Goal: Find contact information: Find contact information

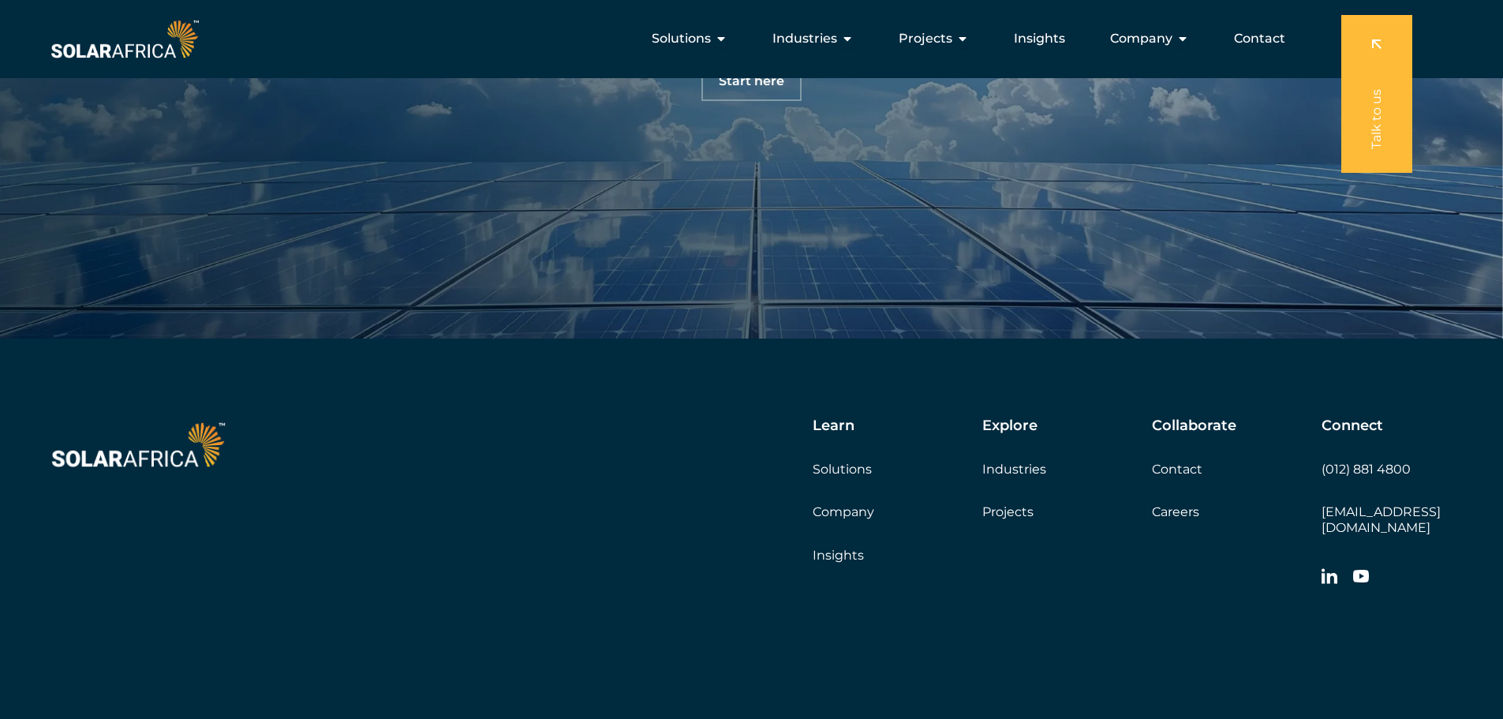
scroll to position [5431, 0]
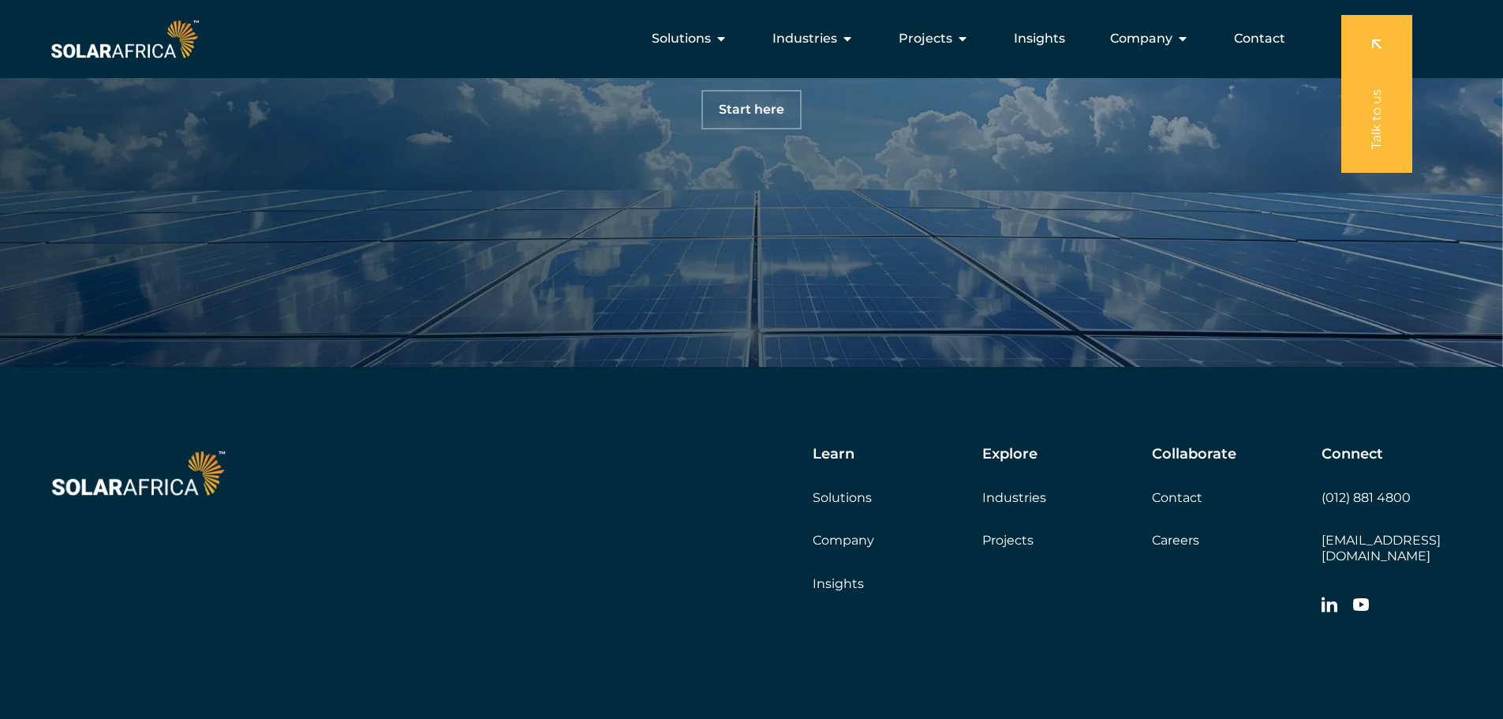
click at [827, 543] on link "Company" at bounding box center [844, 540] width 62 height 15
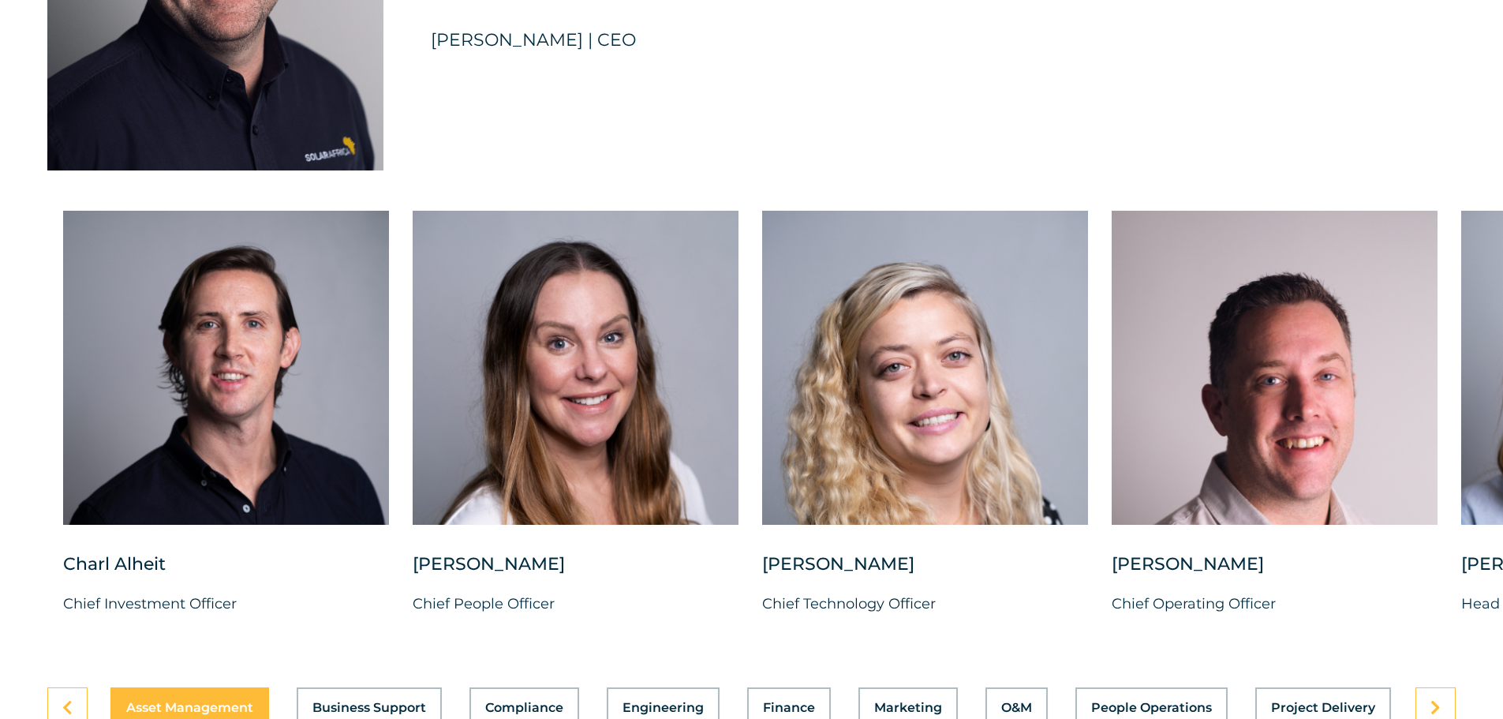
scroll to position [3895, 0]
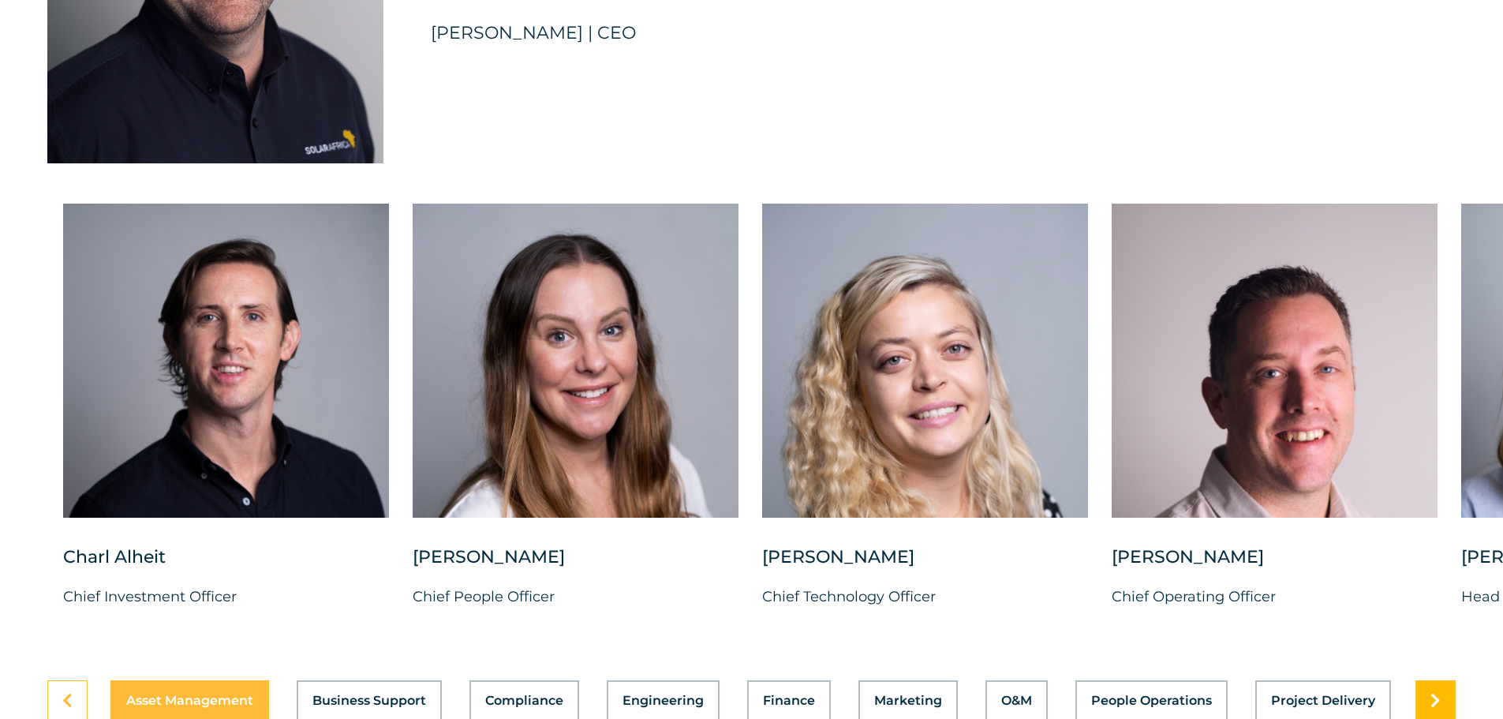
click at [1428, 682] on link at bounding box center [1435, 700] width 40 height 41
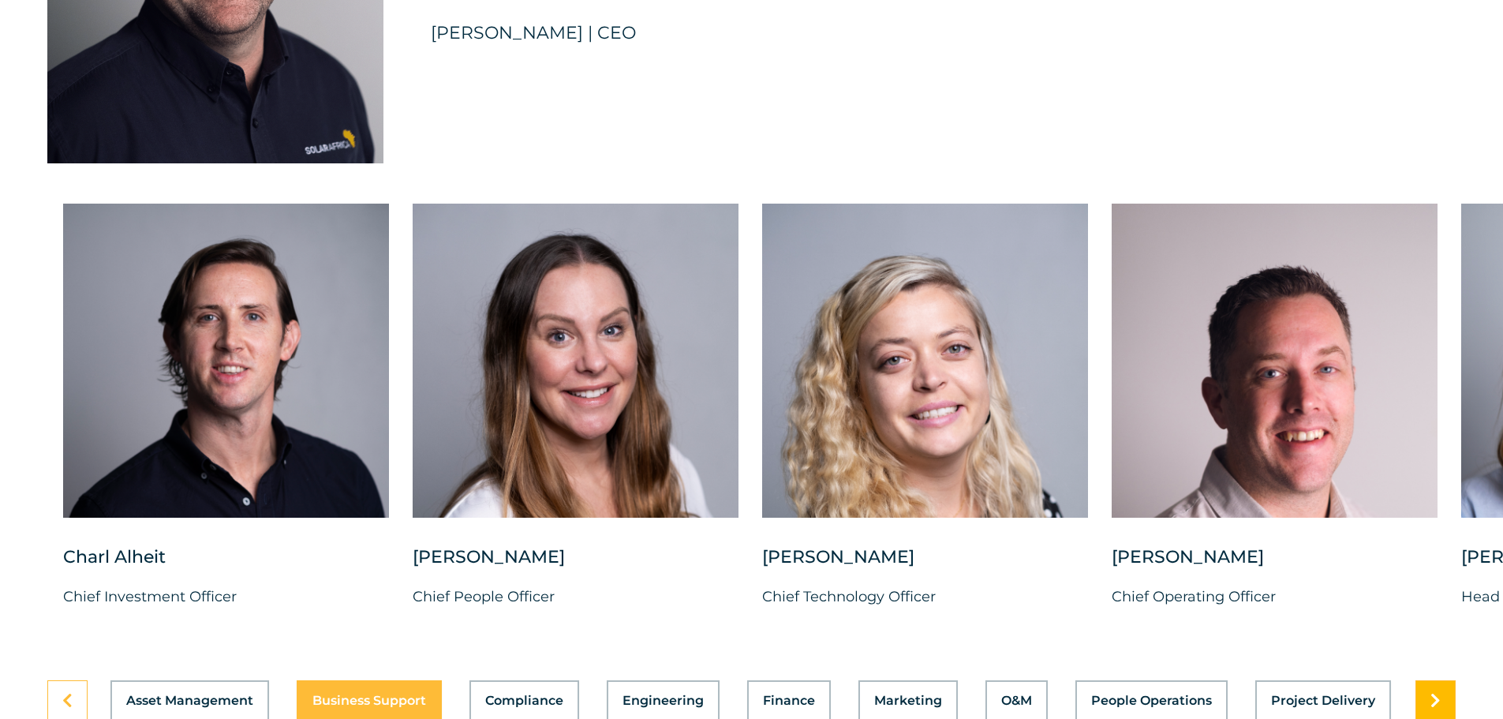
click at [1428, 682] on link at bounding box center [1435, 700] width 40 height 41
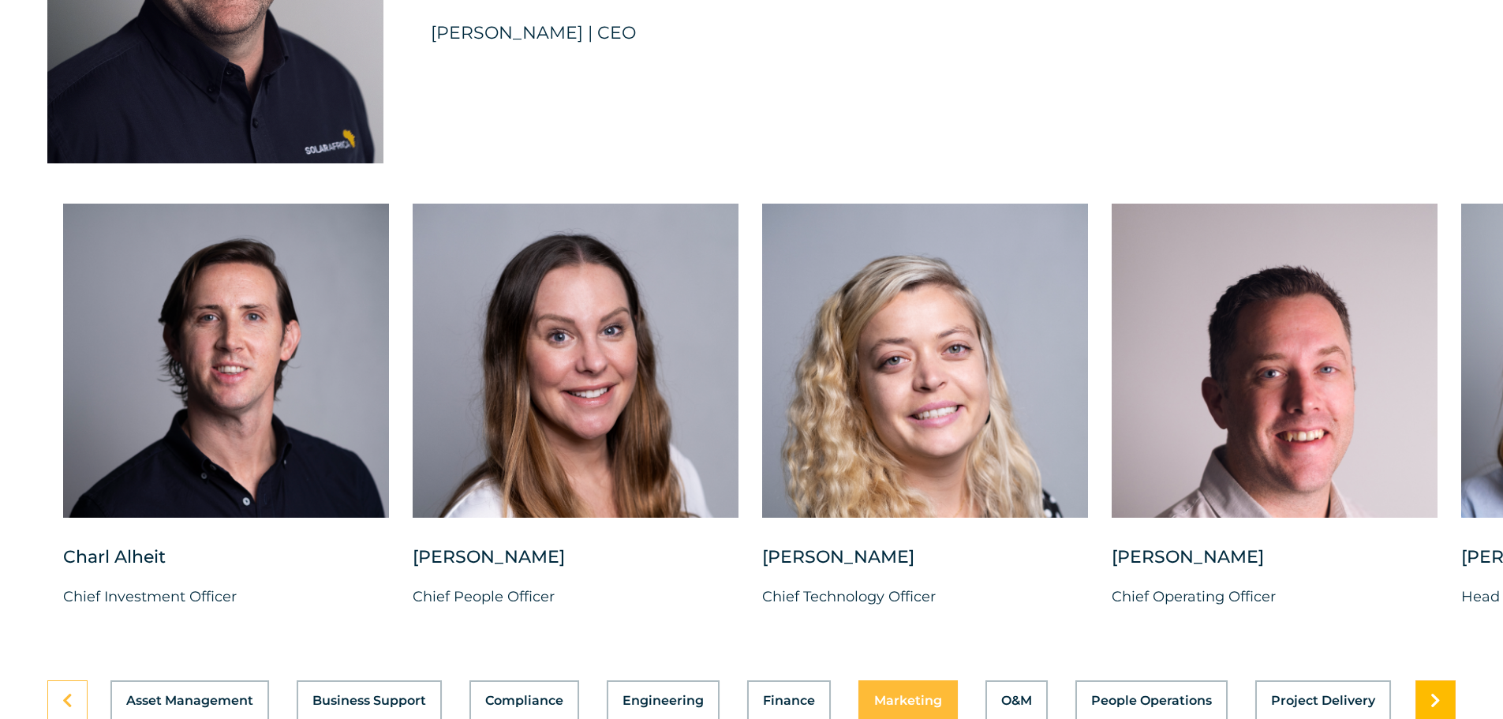
click at [1428, 682] on link at bounding box center [1435, 700] width 40 height 41
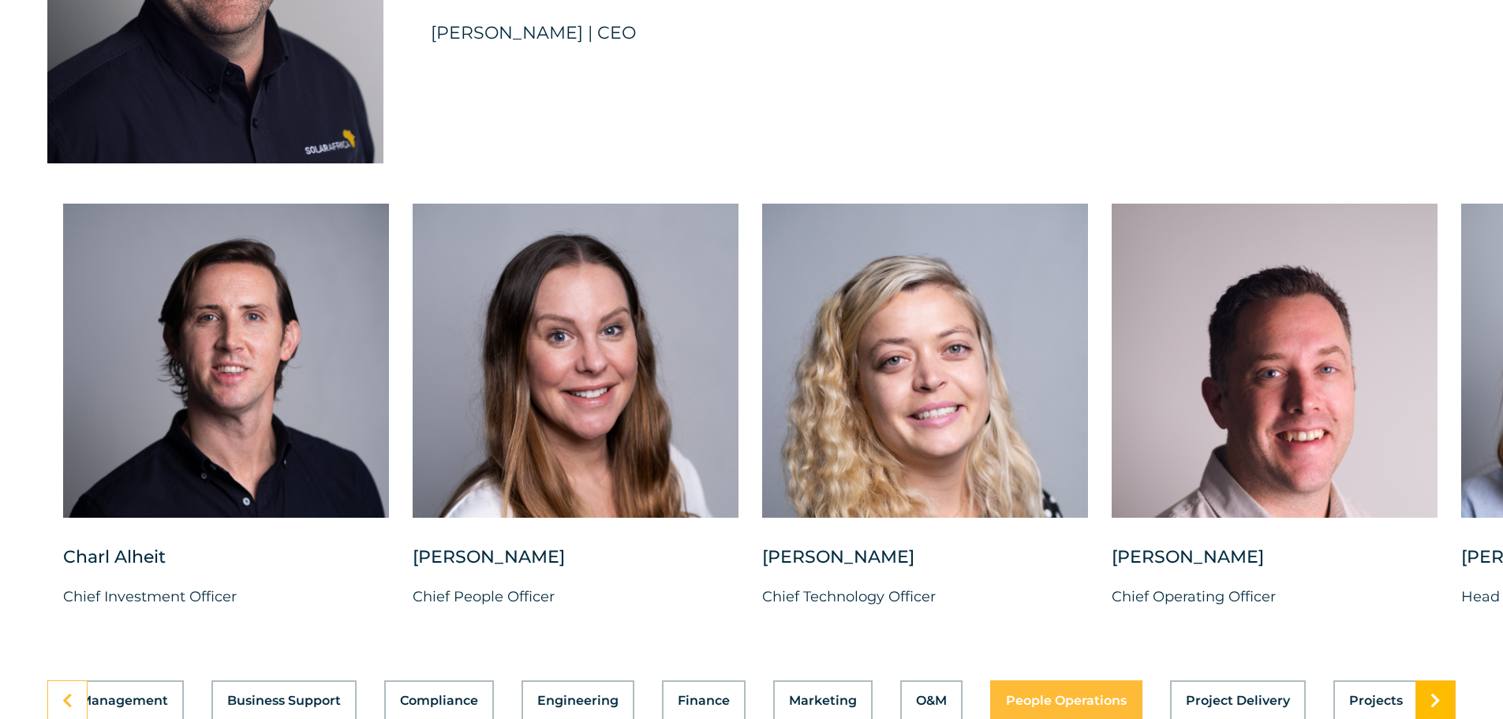
click at [1428, 682] on link at bounding box center [1435, 700] width 40 height 41
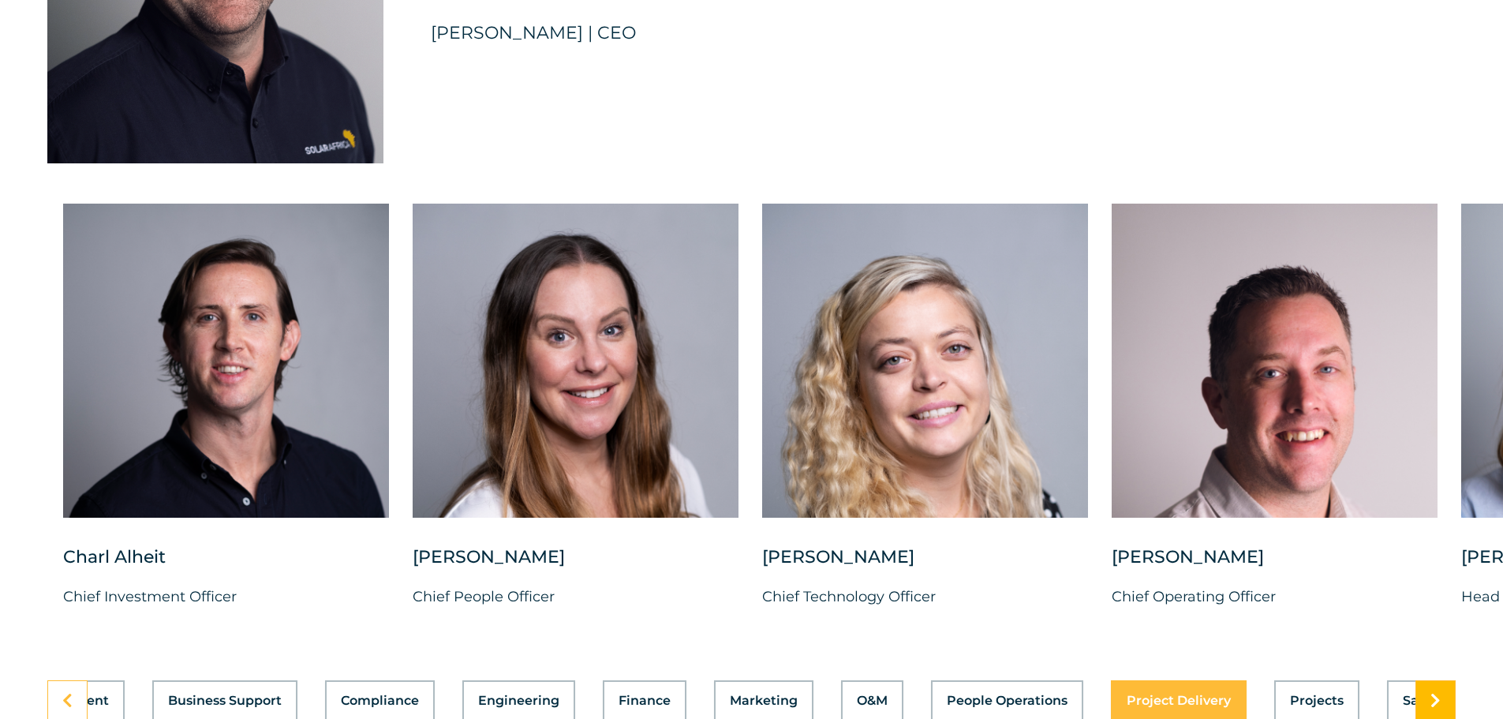
click at [1428, 682] on link at bounding box center [1435, 700] width 40 height 41
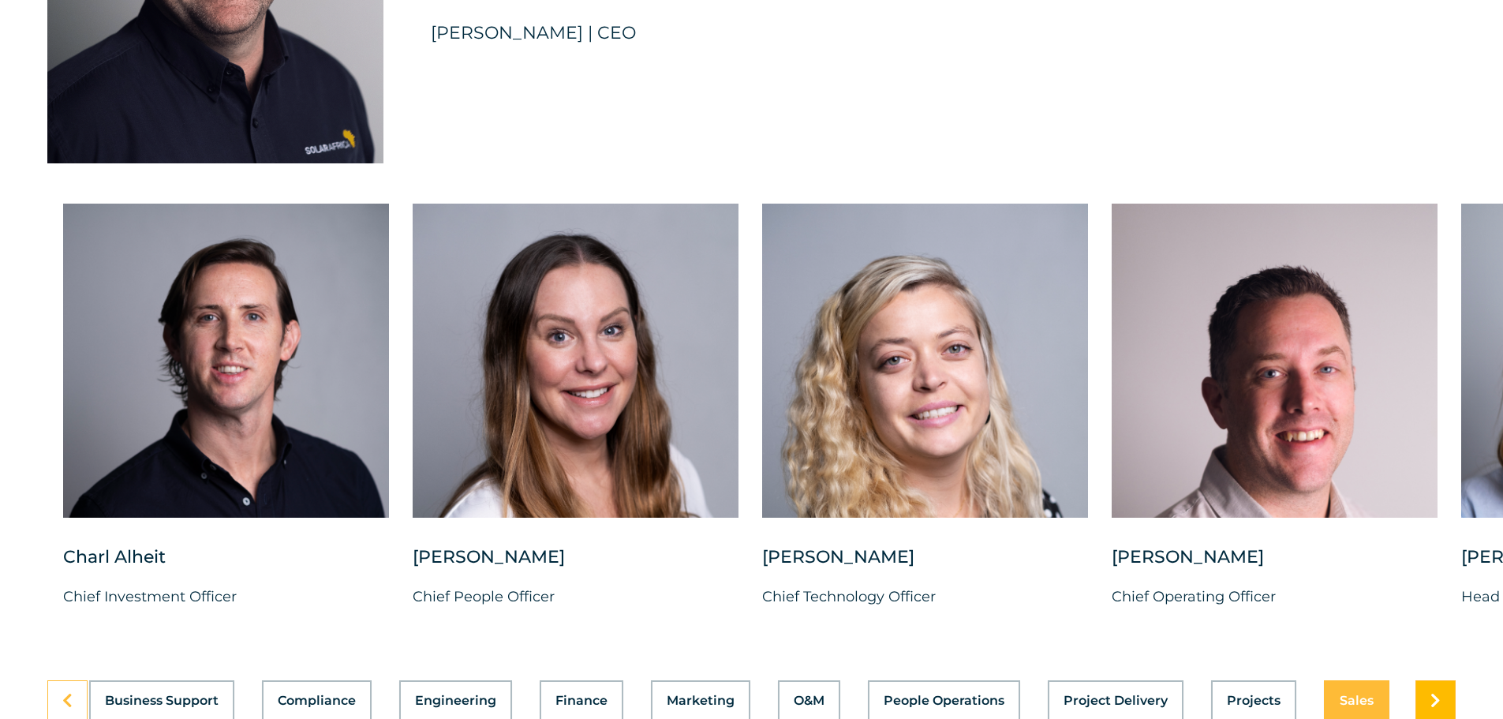
click at [1428, 682] on link at bounding box center [1435, 700] width 40 height 41
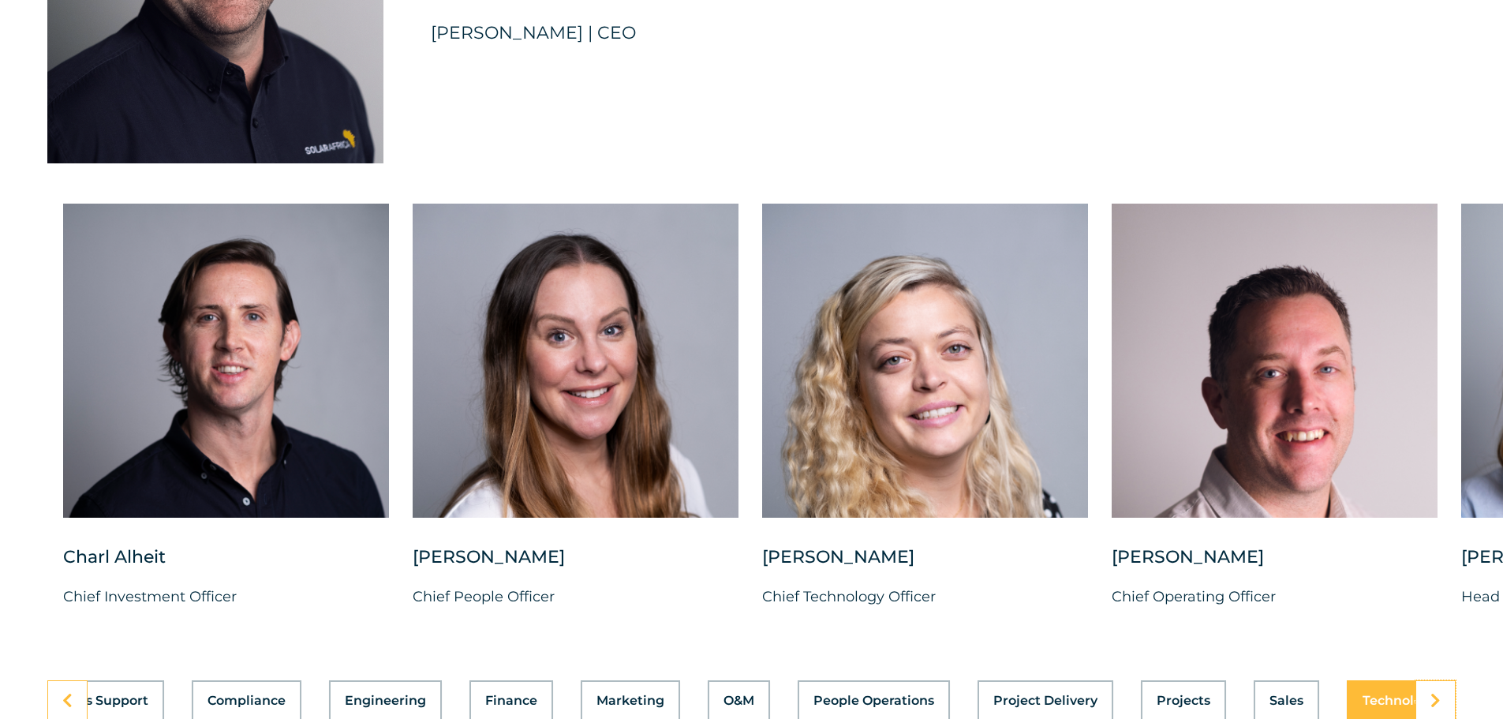
scroll to position [0, 335]
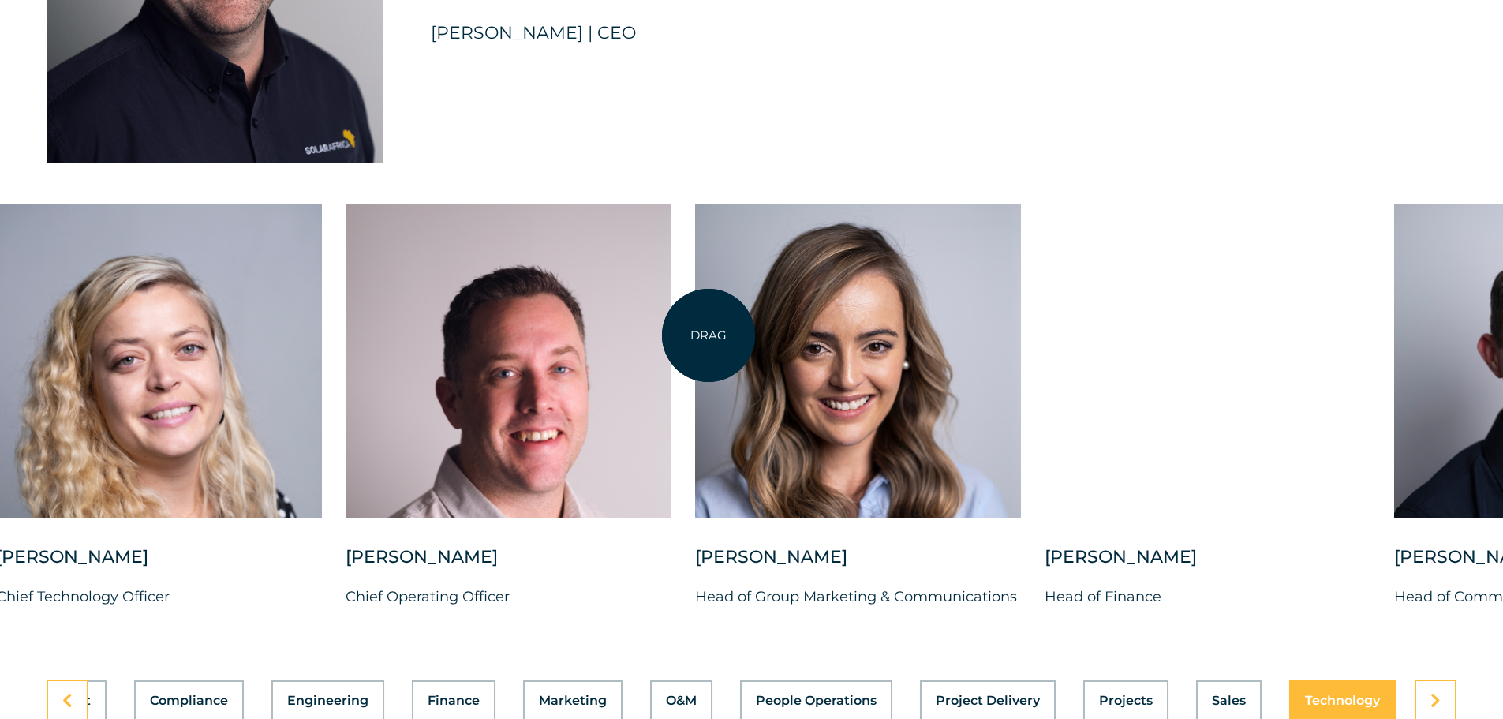
drag, startPoint x: 1474, startPoint y: 333, endPoint x: 708, endPoint y: 335, distance: 766.8
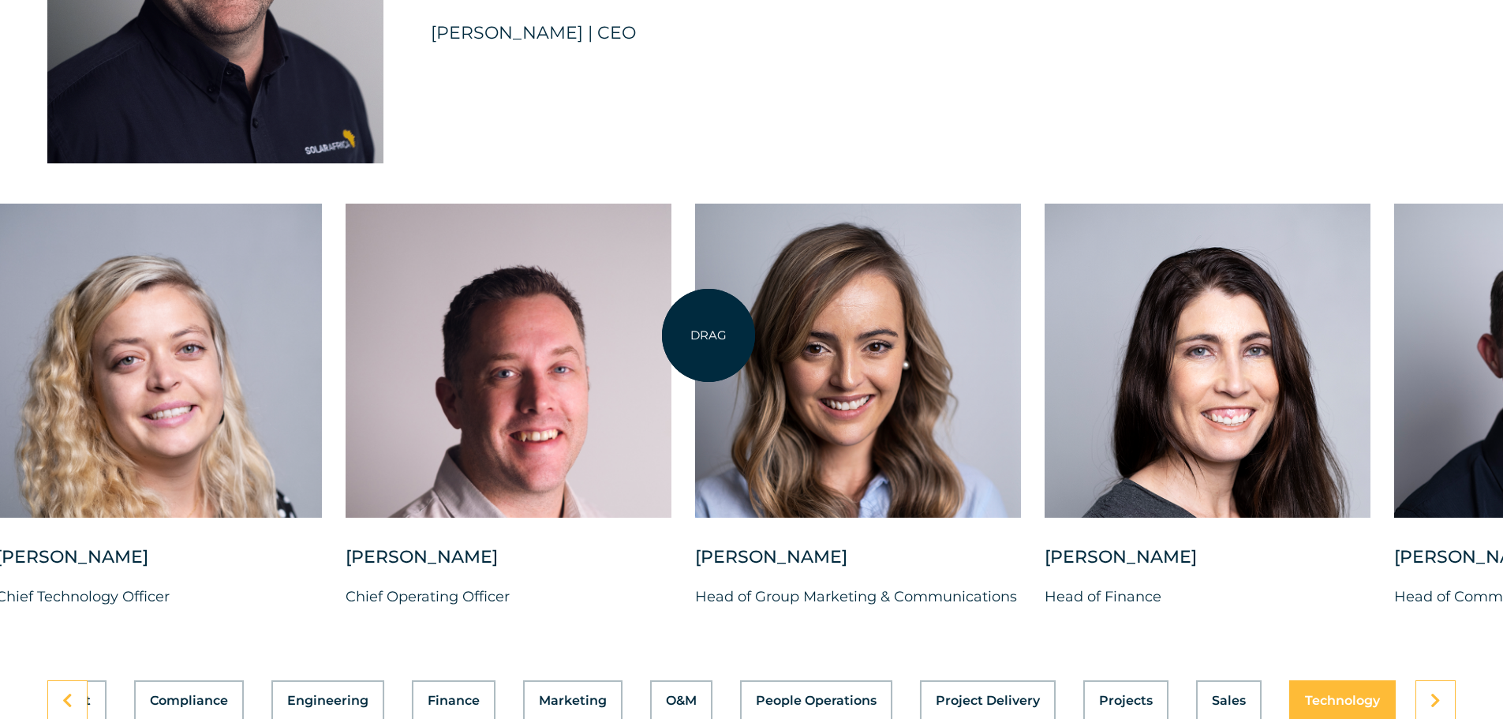
click at [708, 335] on div at bounding box center [858, 361] width 326 height 314
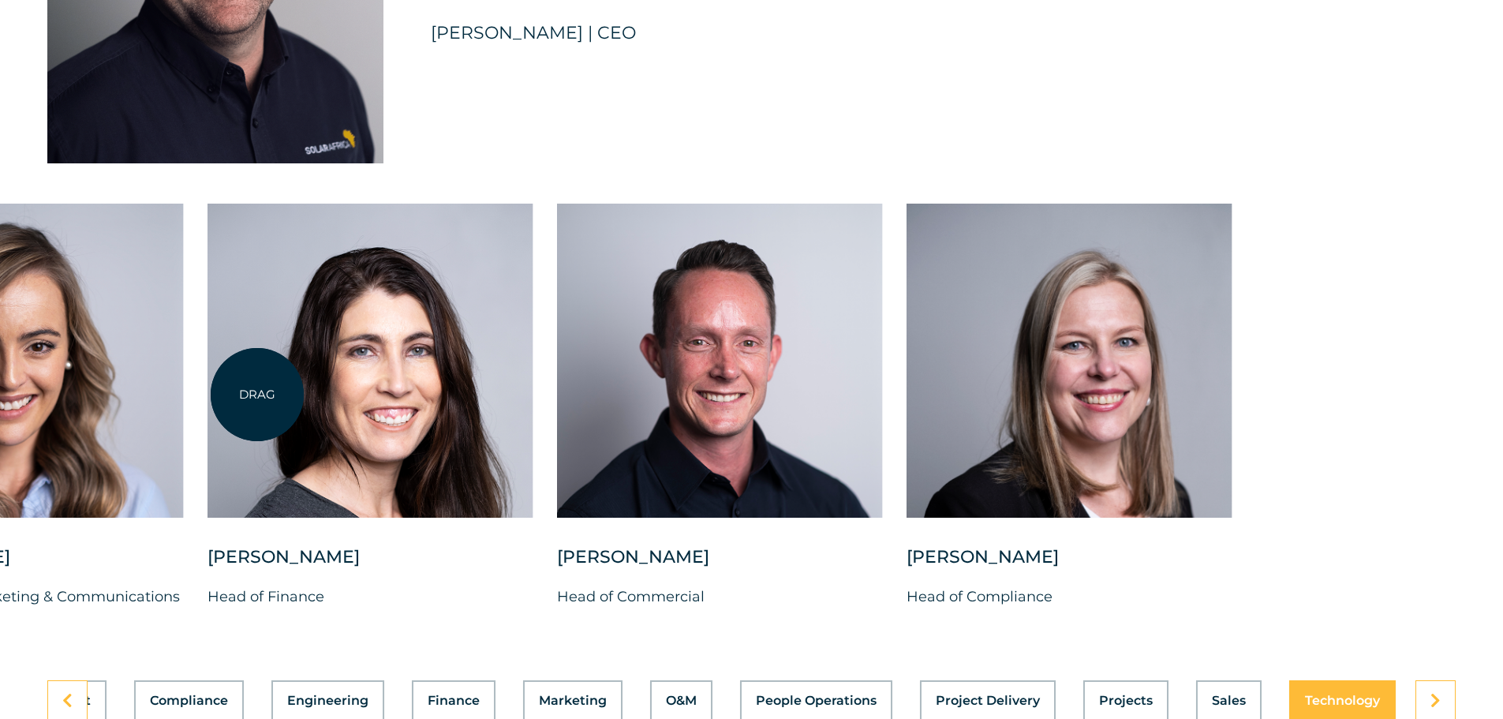
drag, startPoint x: 1284, startPoint y: 324, endPoint x: 257, endPoint y: 394, distance: 1029.6
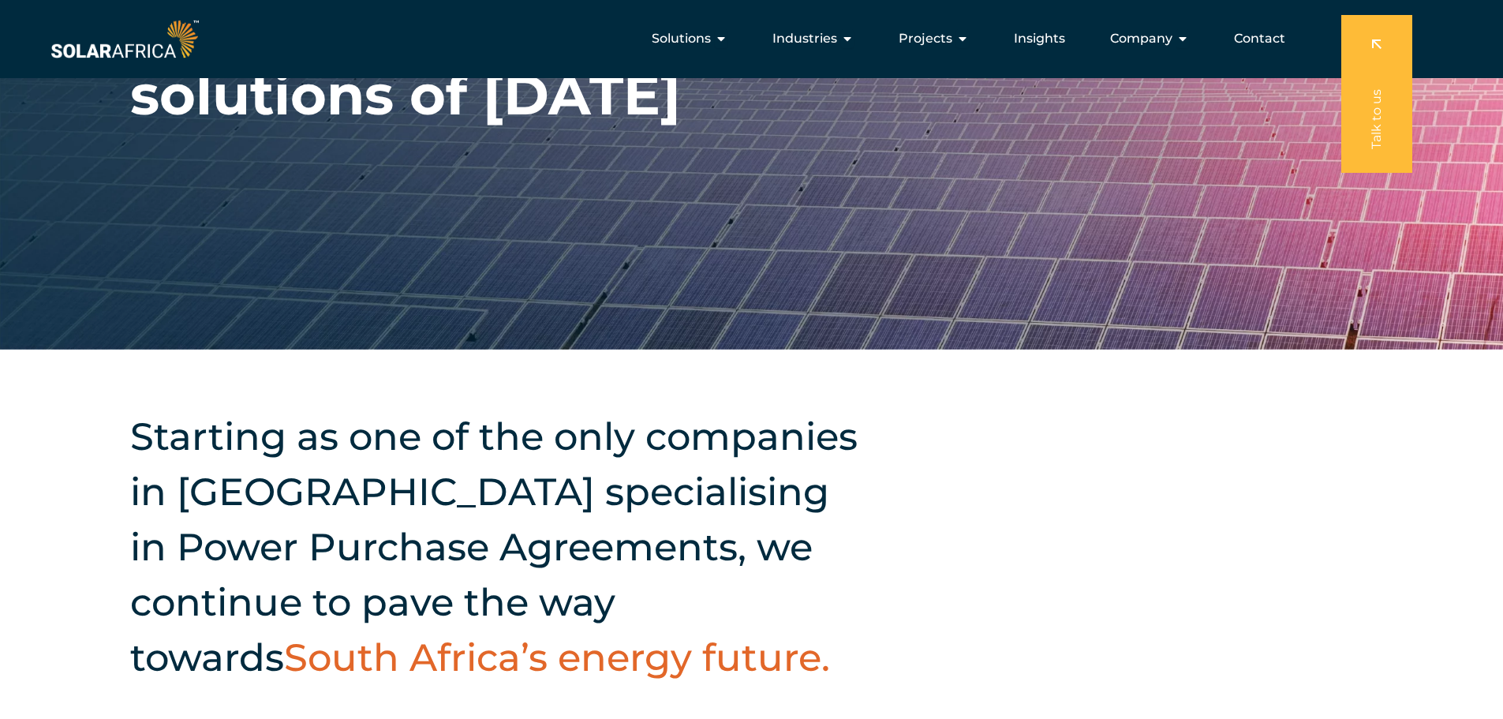
scroll to position [219, 0]
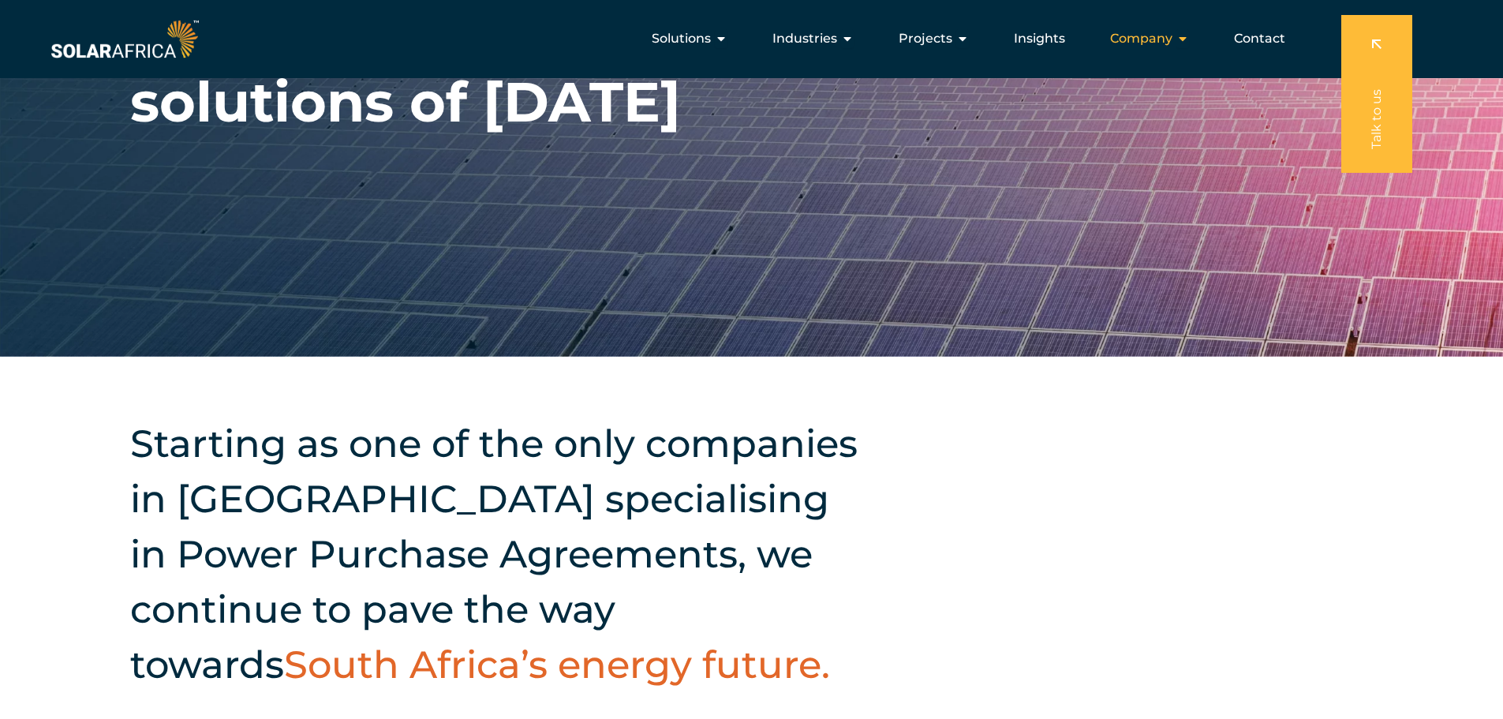
click at [1183, 35] on icon "Menu" at bounding box center [1182, 38] width 13 height 13
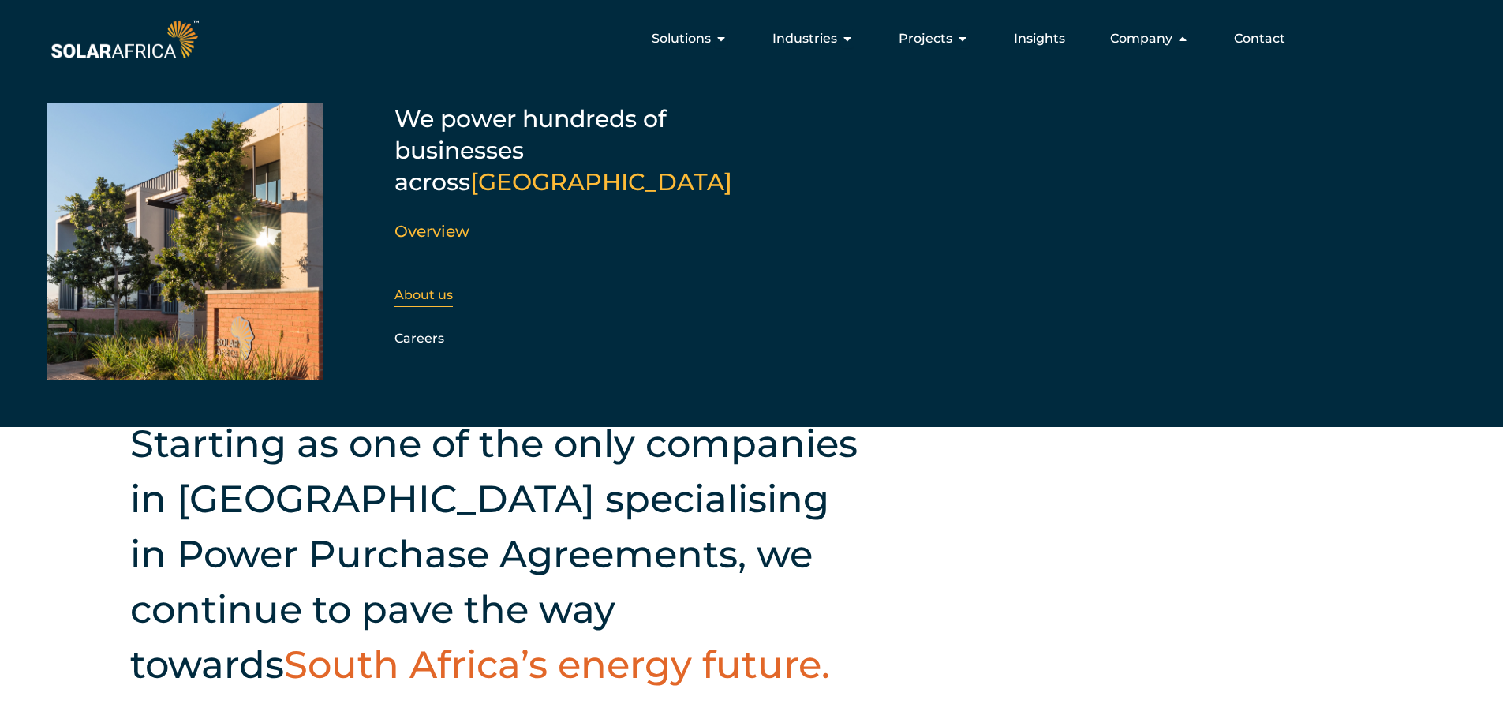
click at [445, 287] on link "About us" at bounding box center [423, 294] width 58 height 15
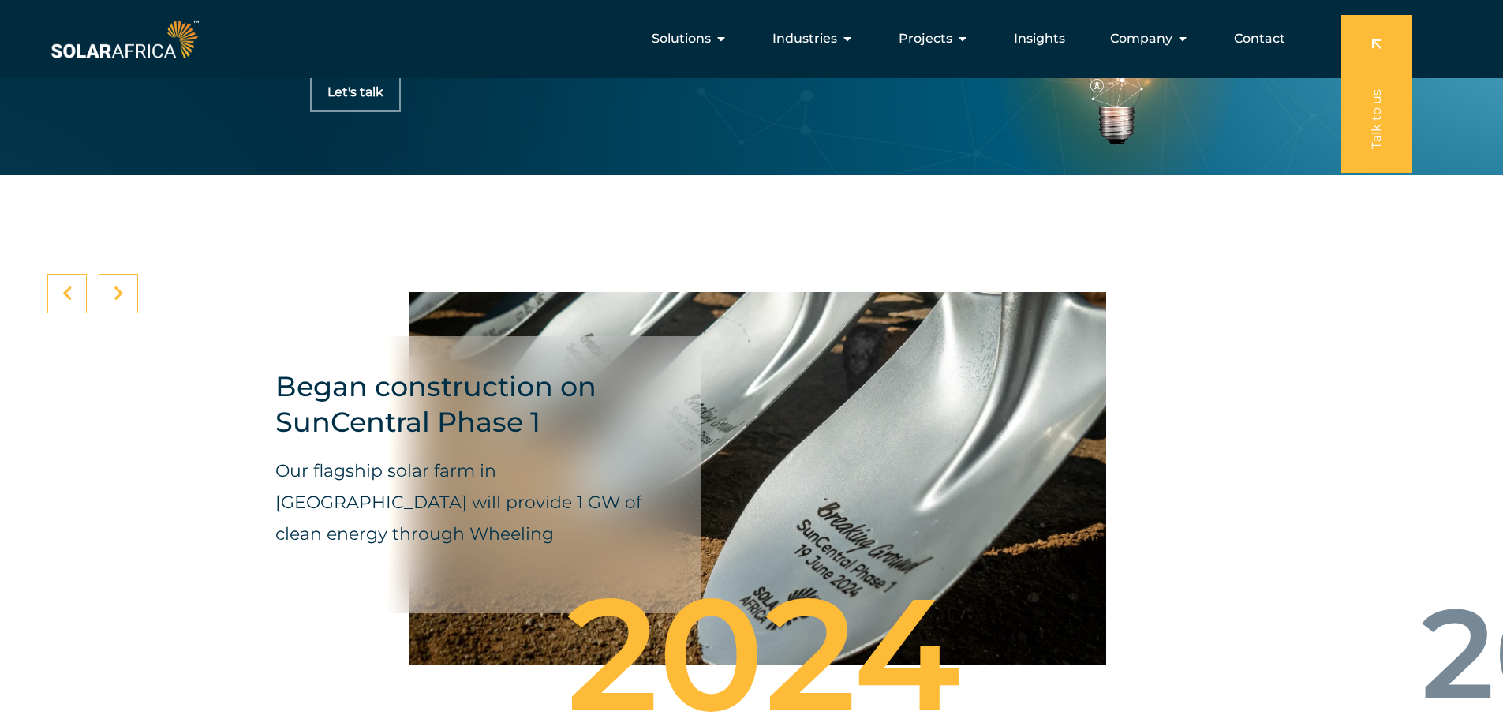
scroll to position [5011, 0]
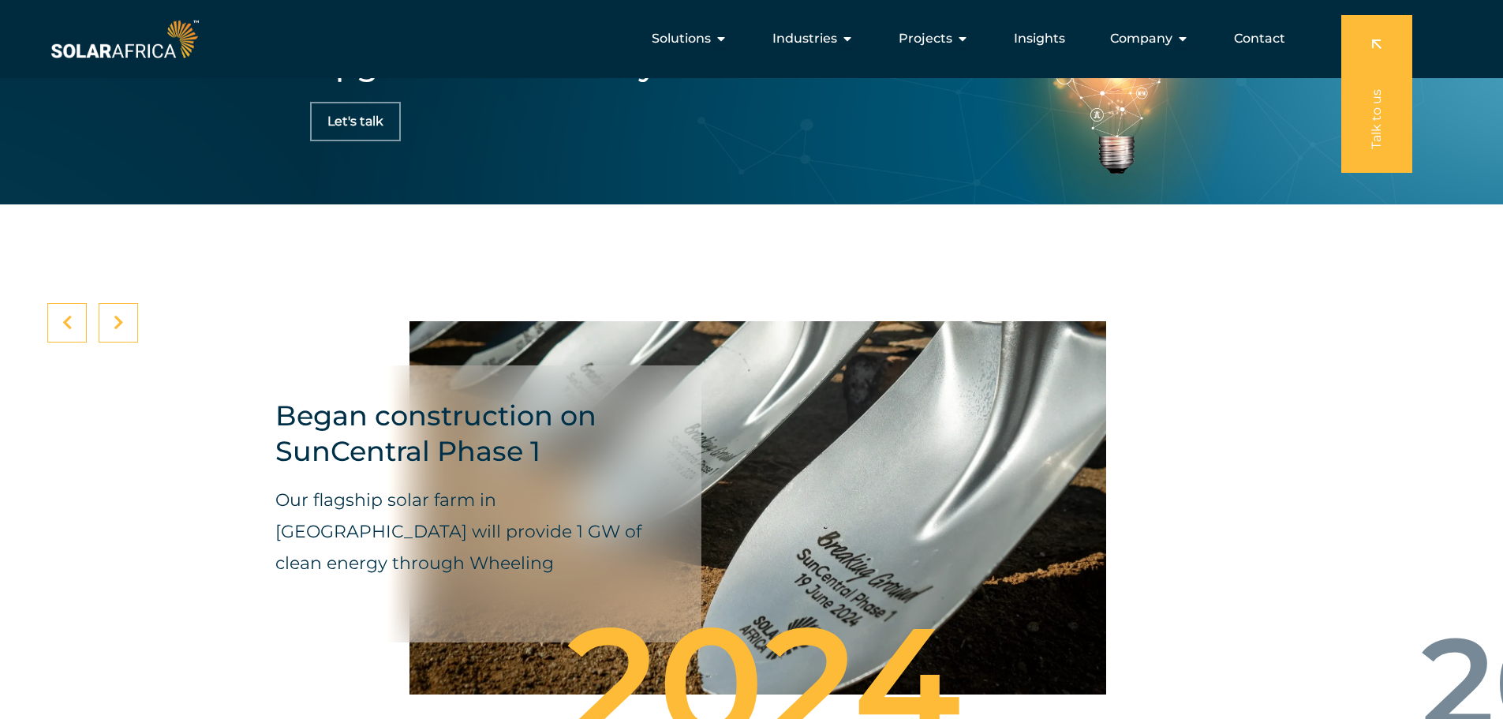
click at [109, 325] on div at bounding box center [118, 322] width 39 height 39
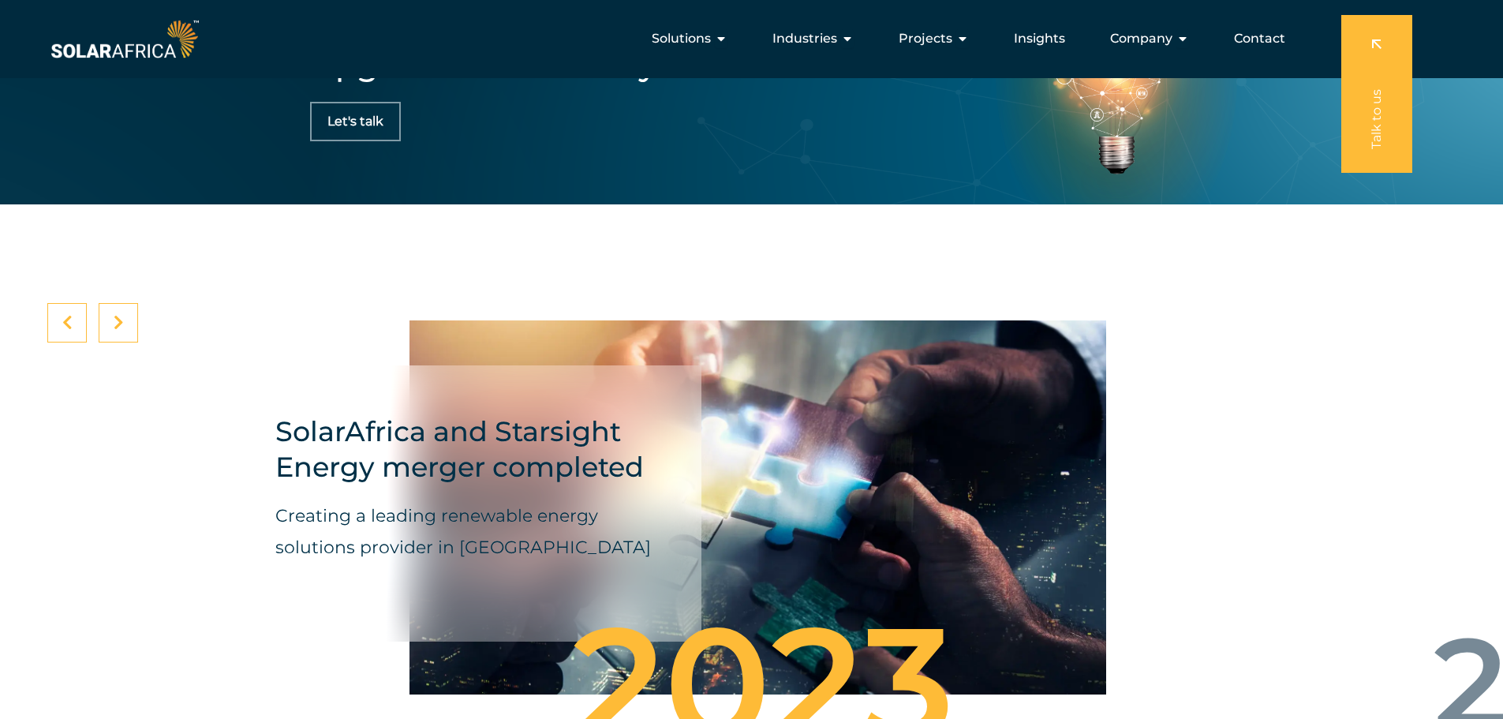
click at [109, 325] on div at bounding box center [118, 322] width 39 height 39
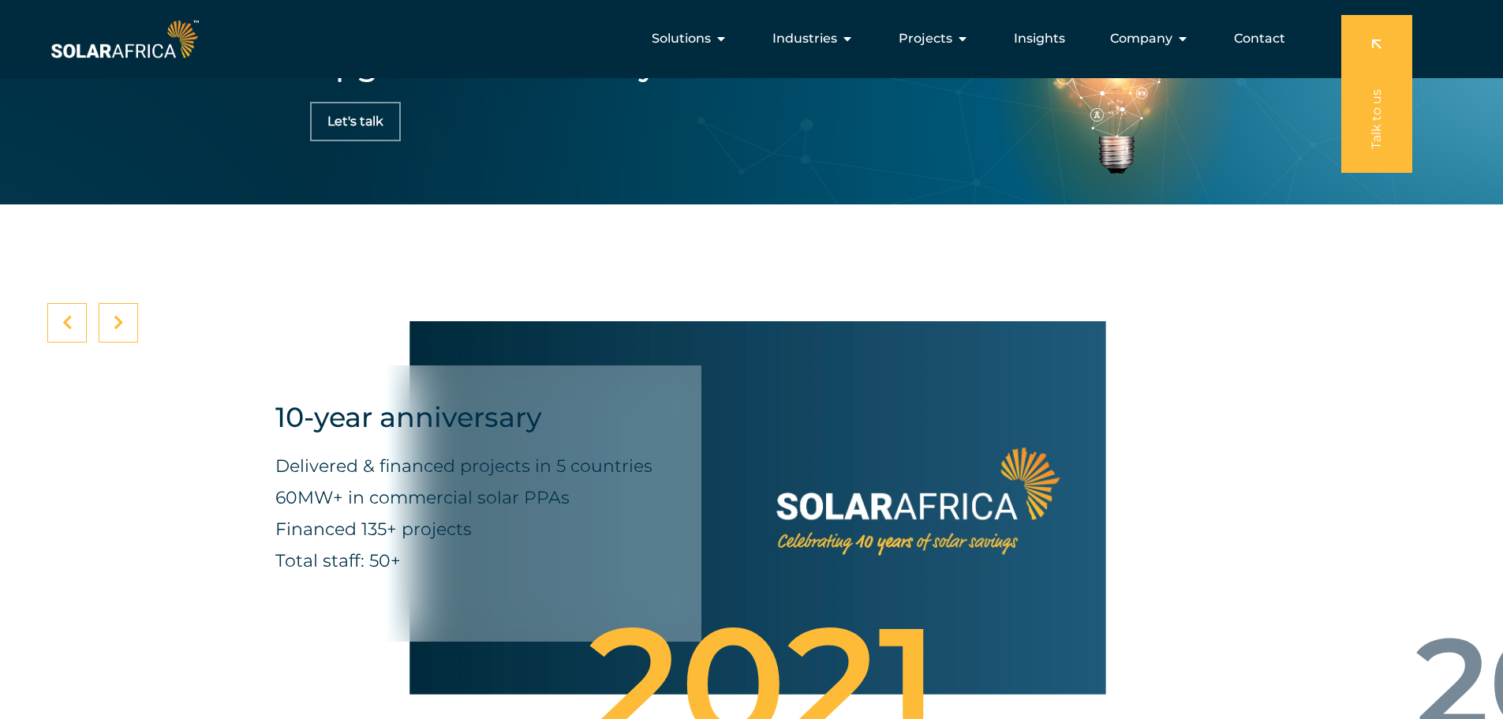
click at [109, 325] on div at bounding box center [118, 322] width 39 height 39
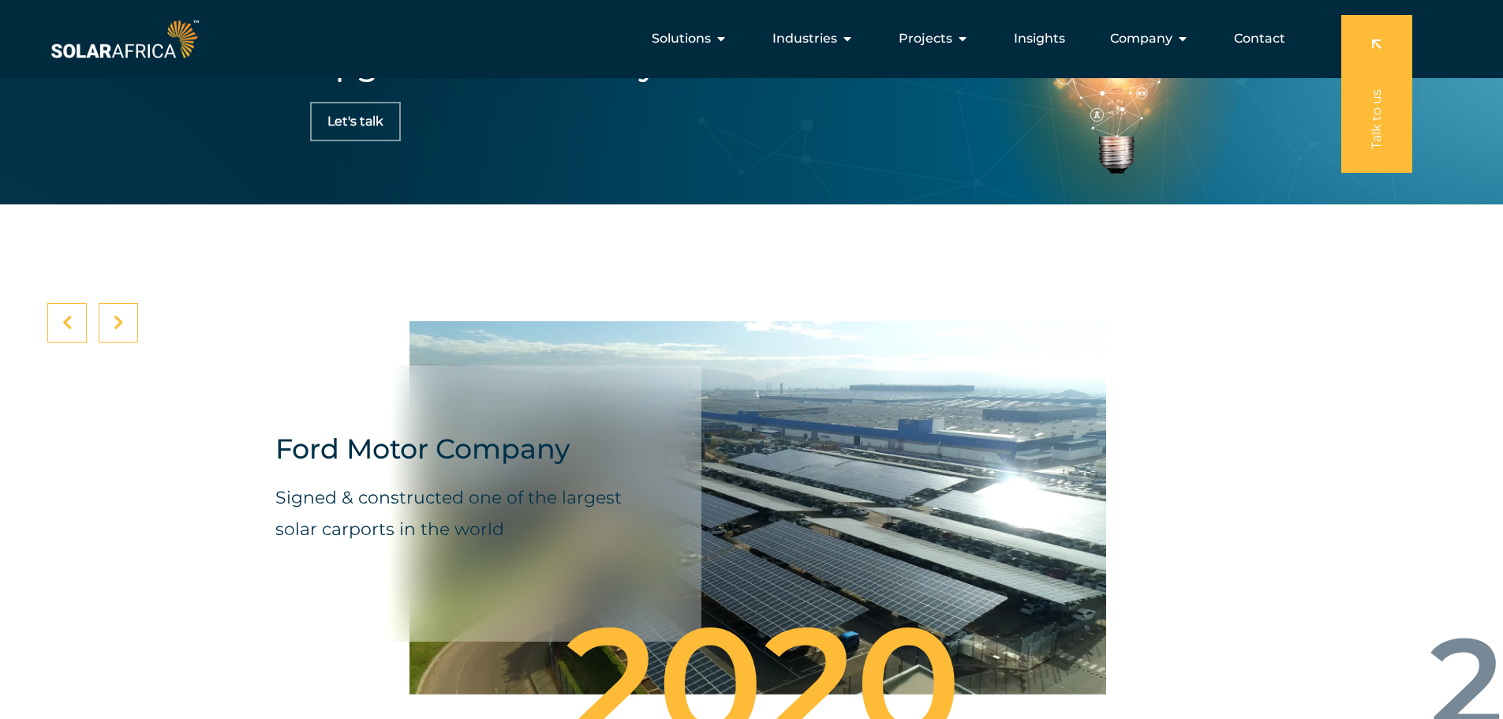
click at [109, 325] on div at bounding box center [118, 322] width 39 height 39
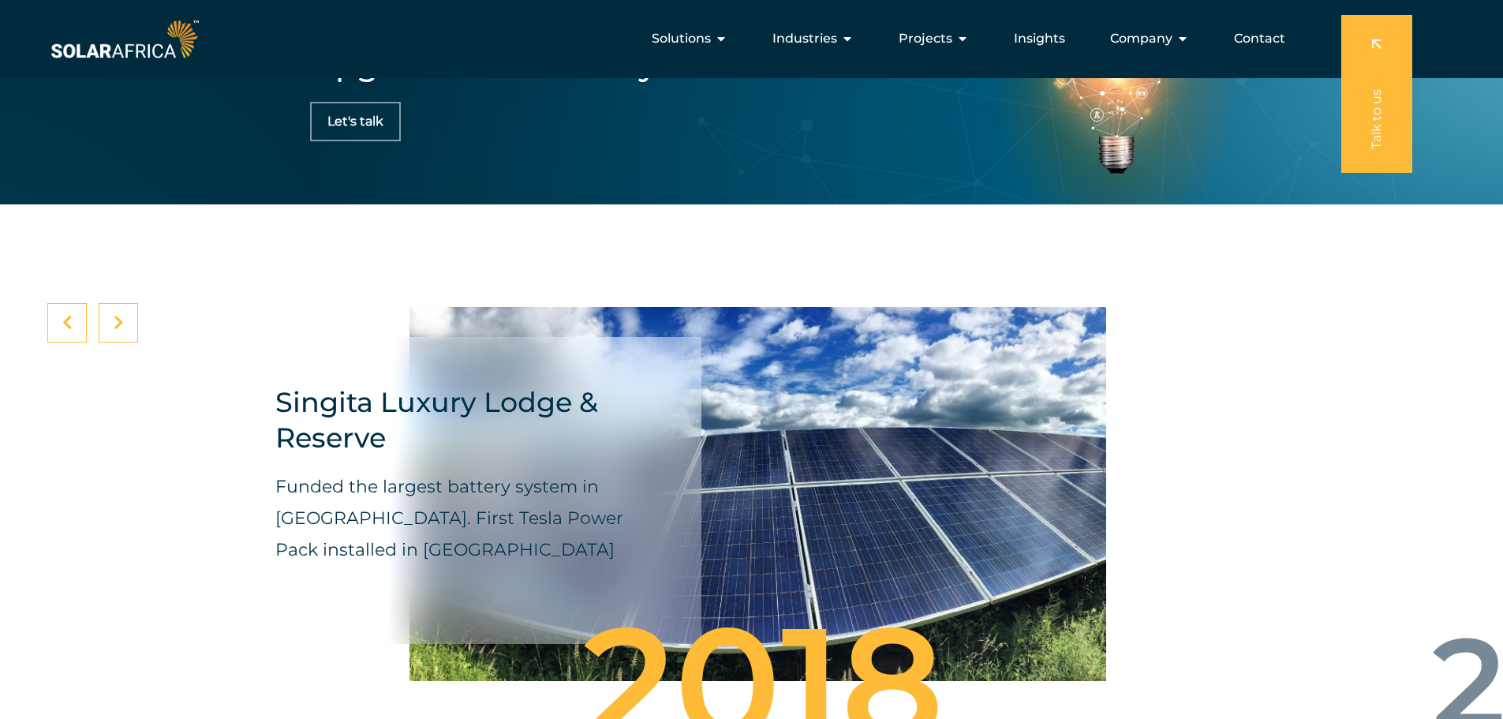
click at [109, 325] on div at bounding box center [118, 322] width 39 height 39
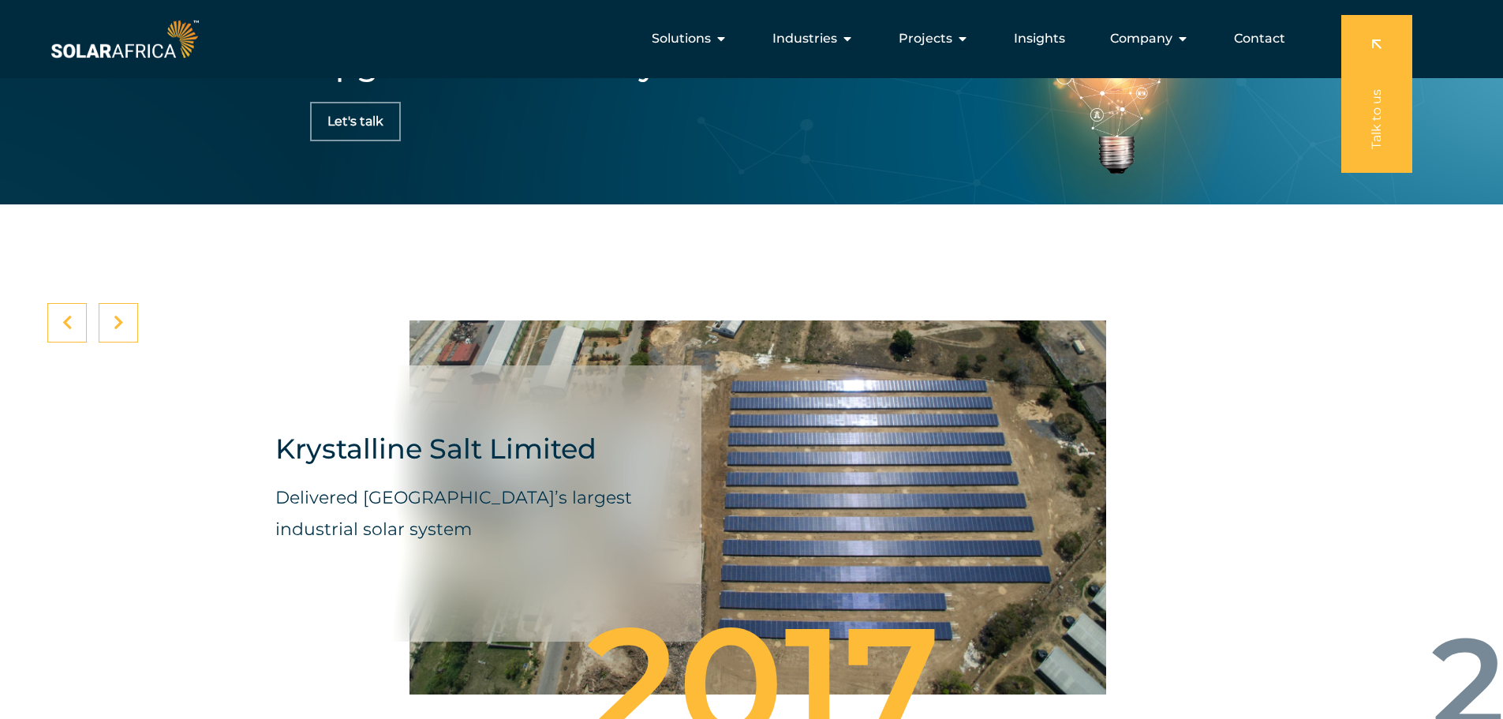
click at [109, 325] on div at bounding box center [118, 322] width 39 height 39
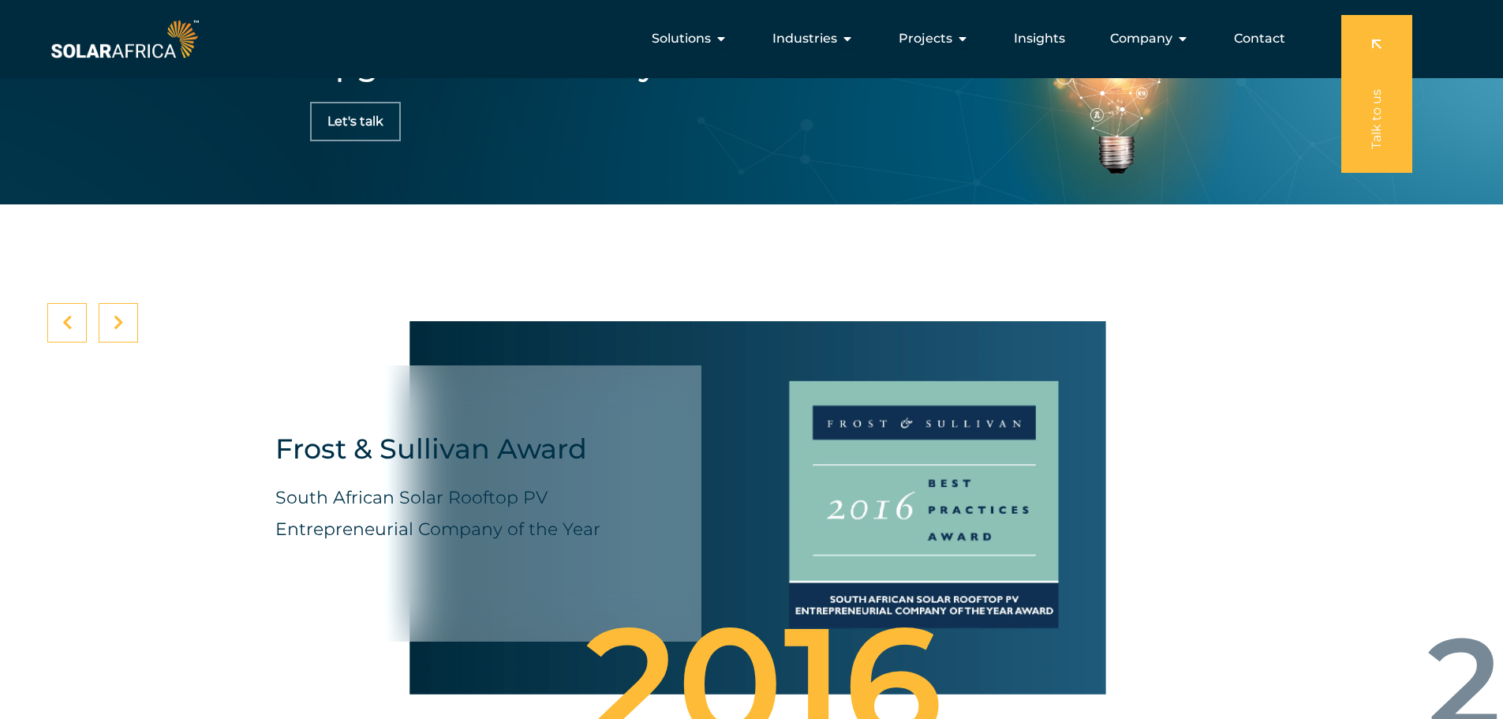
click at [109, 325] on div at bounding box center [118, 322] width 39 height 39
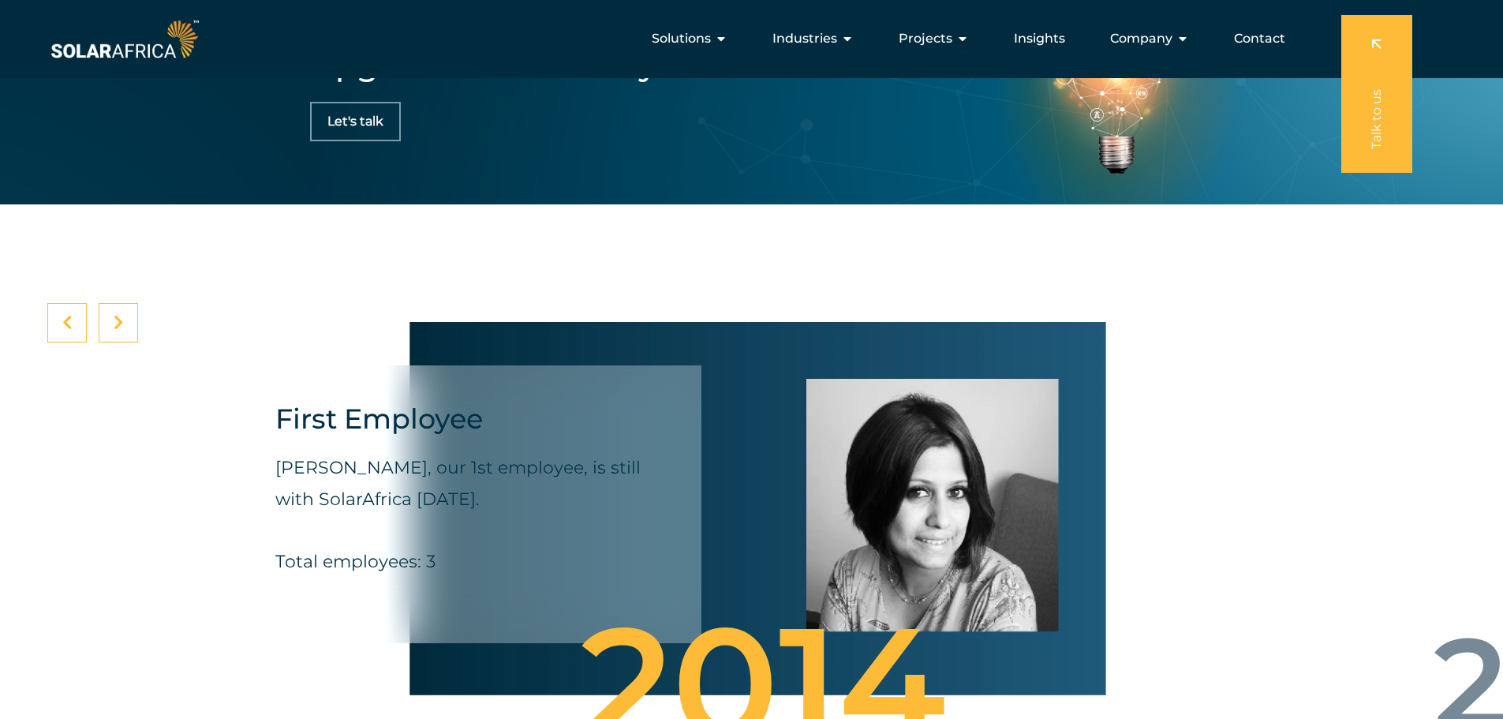
click at [109, 325] on div at bounding box center [118, 322] width 39 height 39
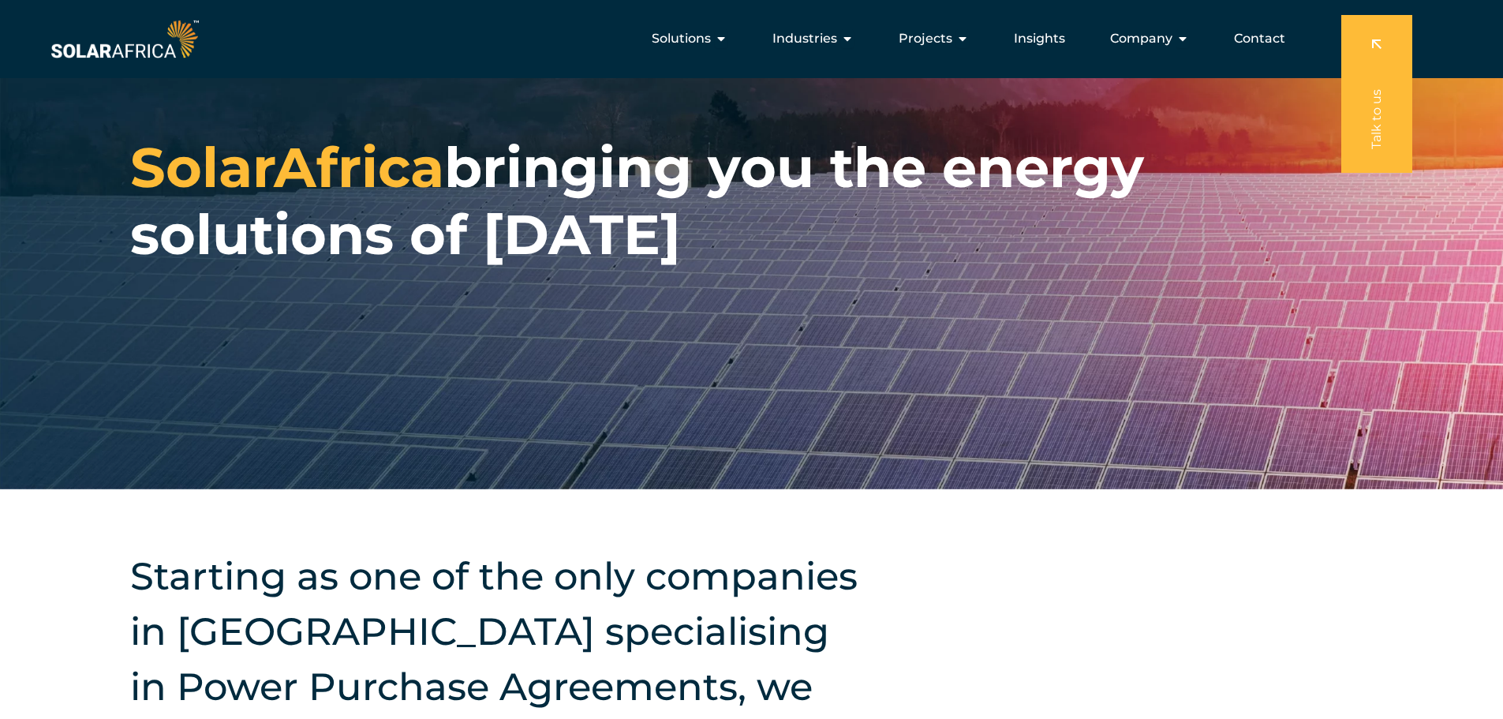
scroll to position [0, 0]
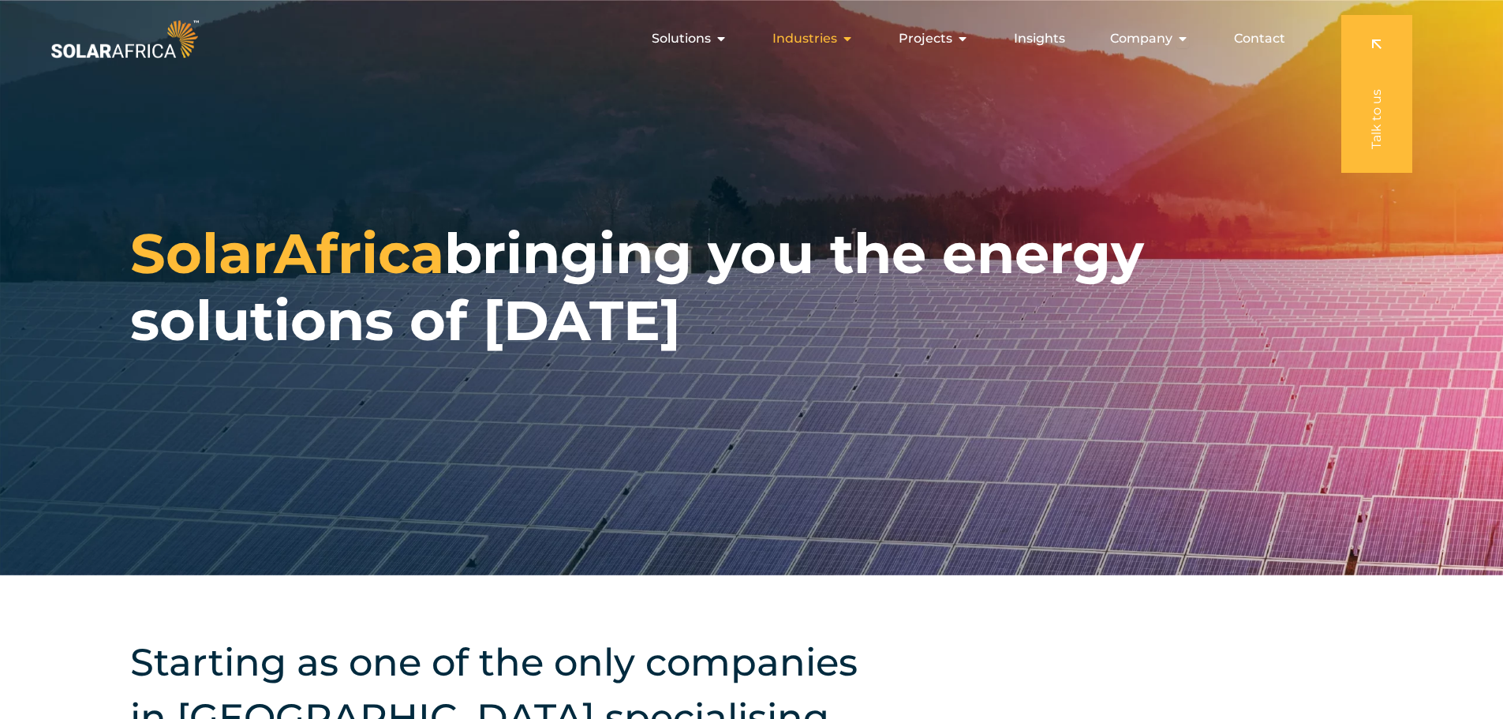
click at [843, 46] on div "Industries Close Industries Open Industries" at bounding box center [813, 39] width 107 height 32
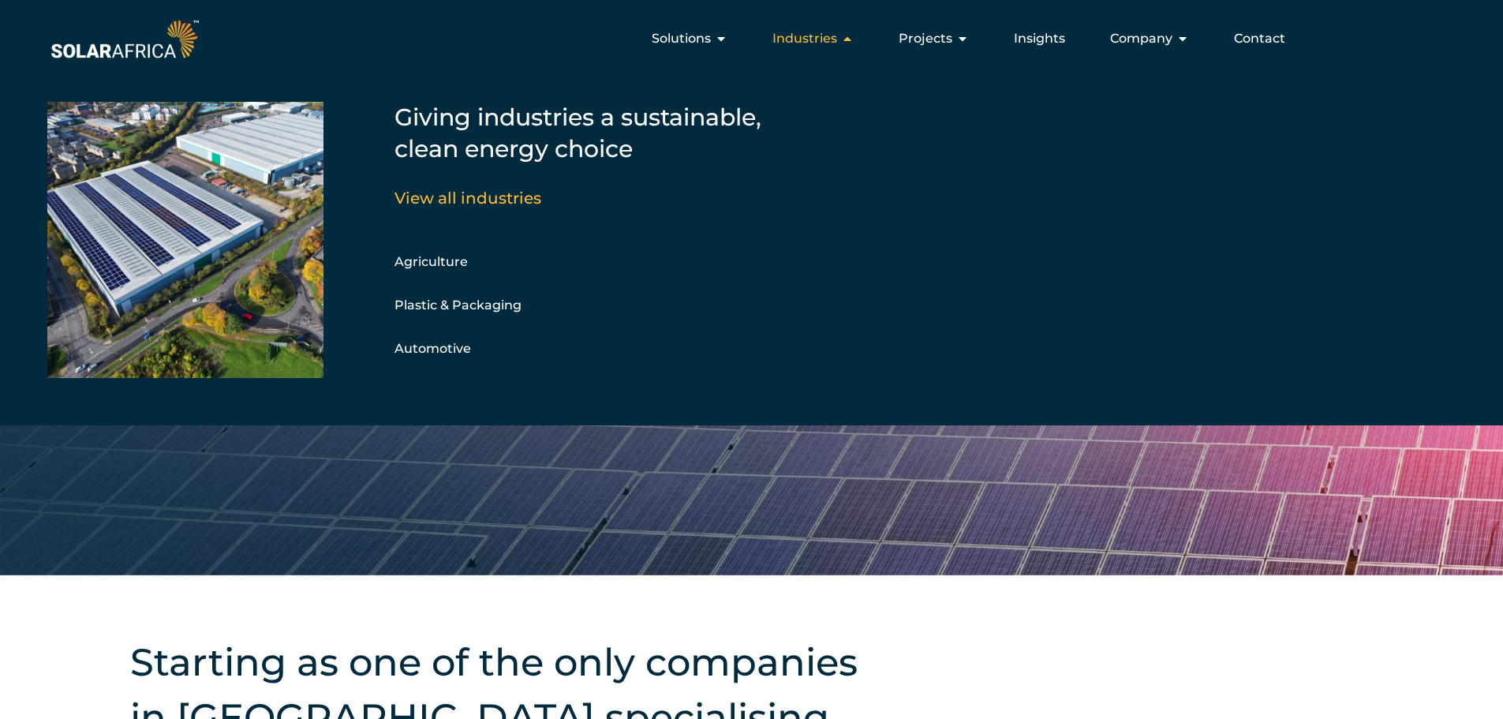
click at [843, 46] on div "Industries Close Industries Open Industries" at bounding box center [813, 39] width 107 height 32
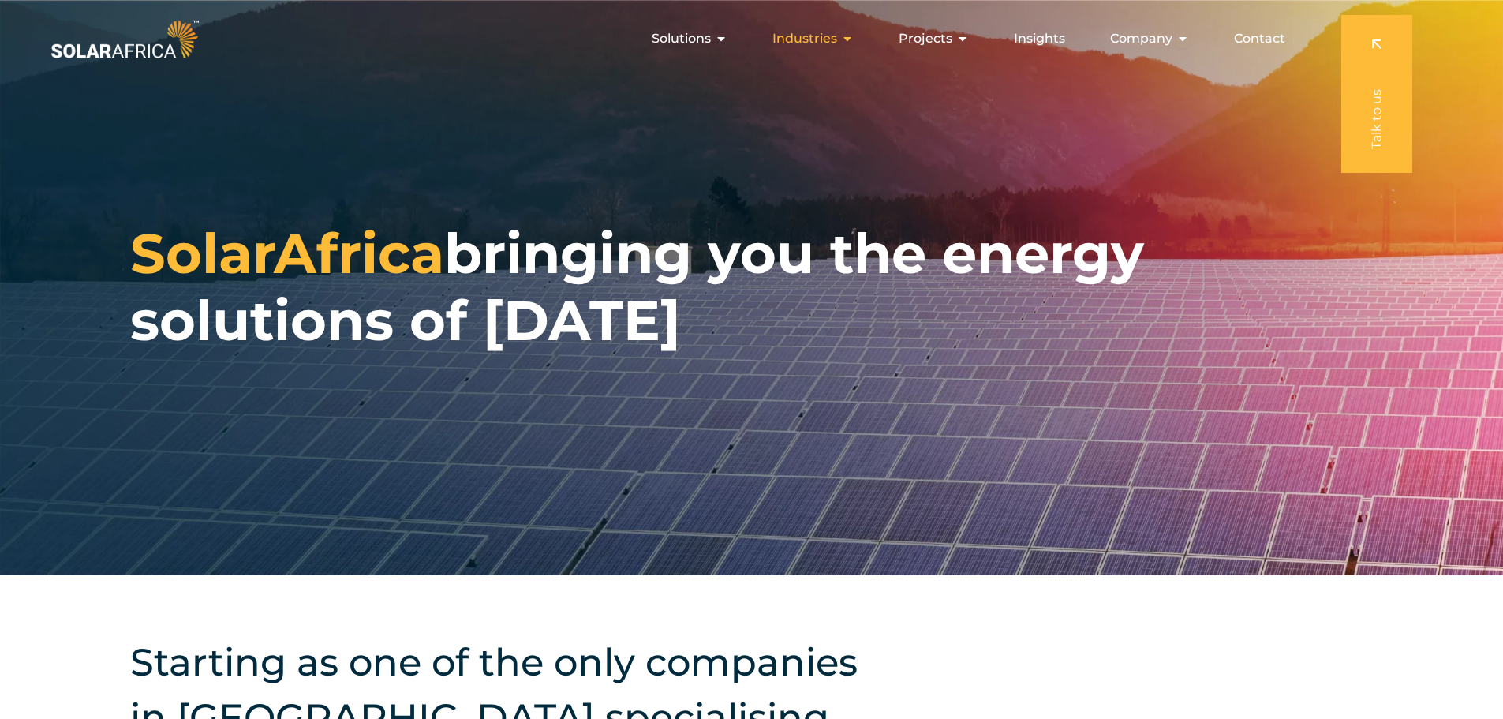
click at [843, 46] on div "Industries Close Industries Open Industries" at bounding box center [813, 39] width 107 height 32
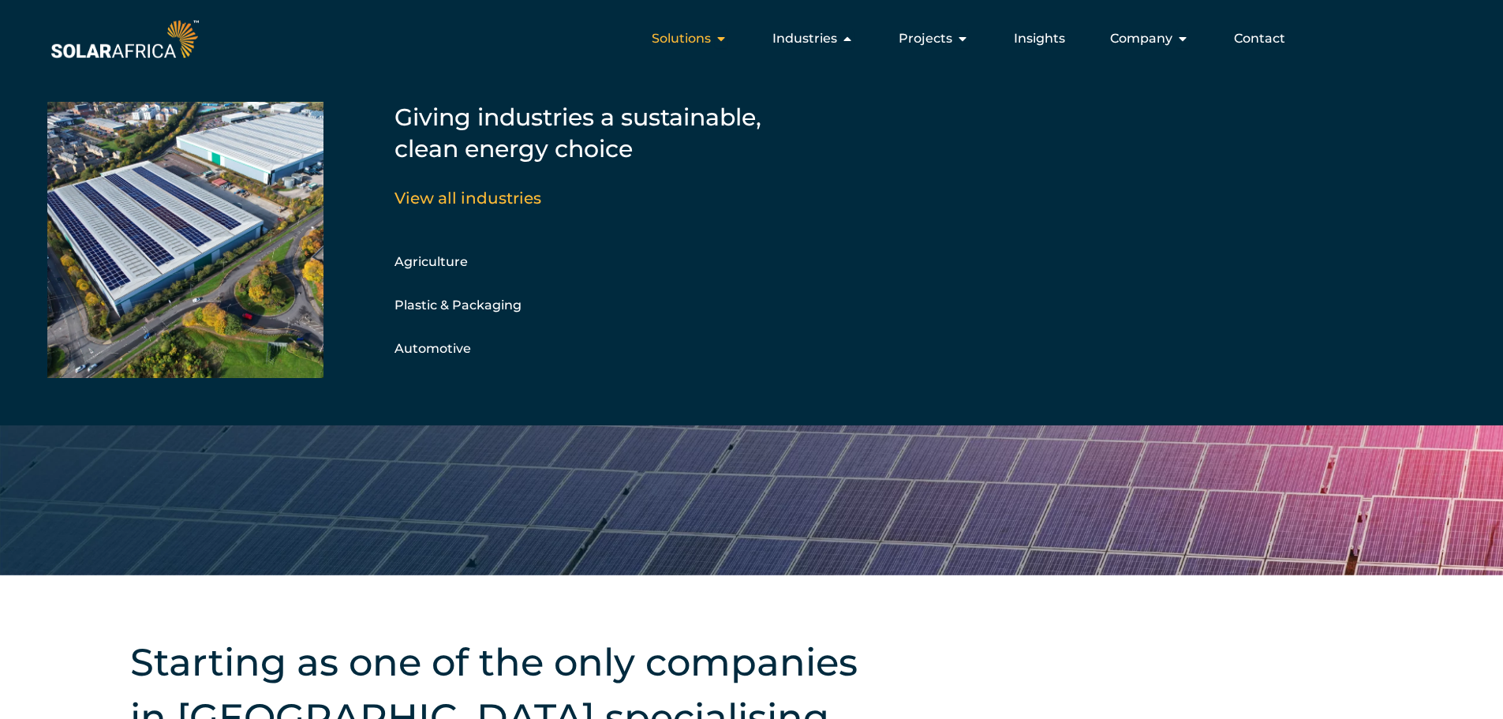
click at [711, 42] on span "Solutions" at bounding box center [681, 38] width 59 height 19
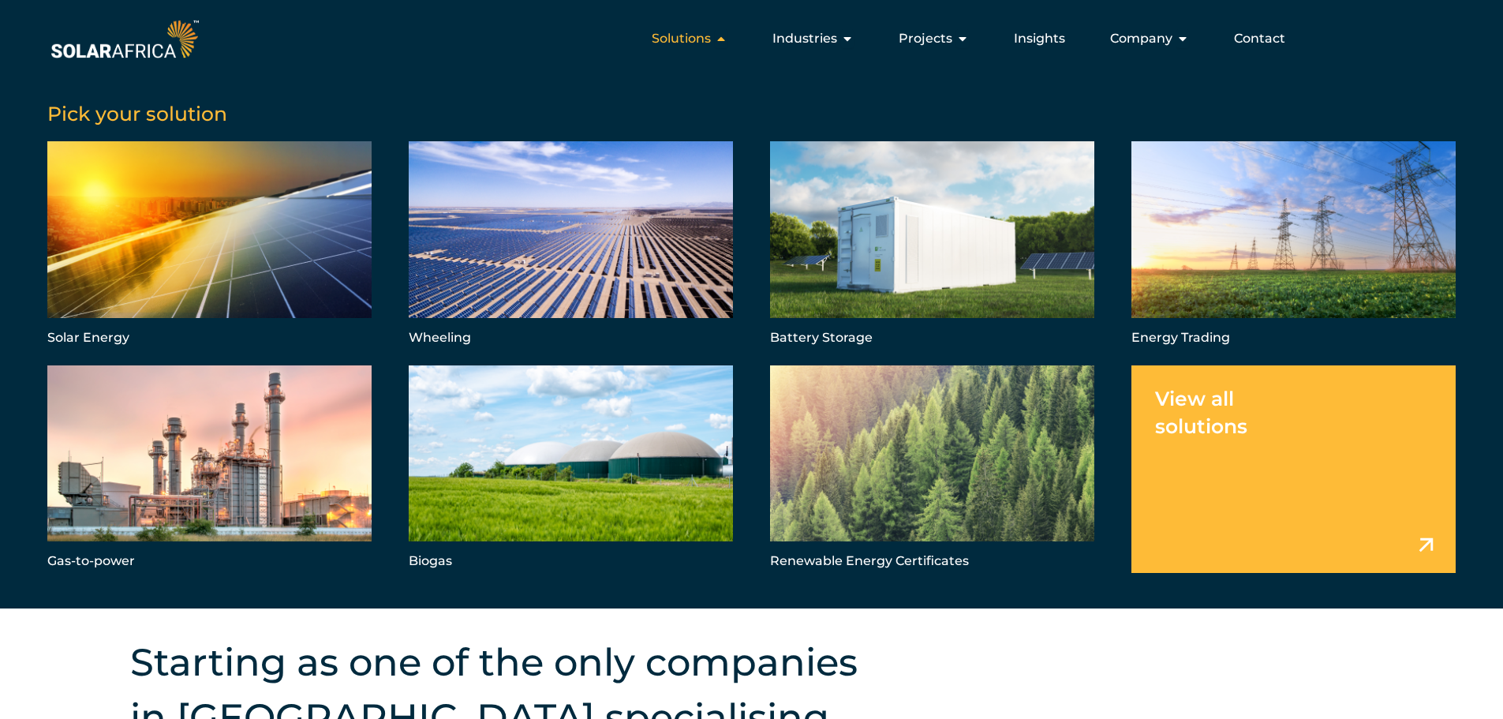
click at [711, 42] on span "Solutions" at bounding box center [681, 38] width 59 height 19
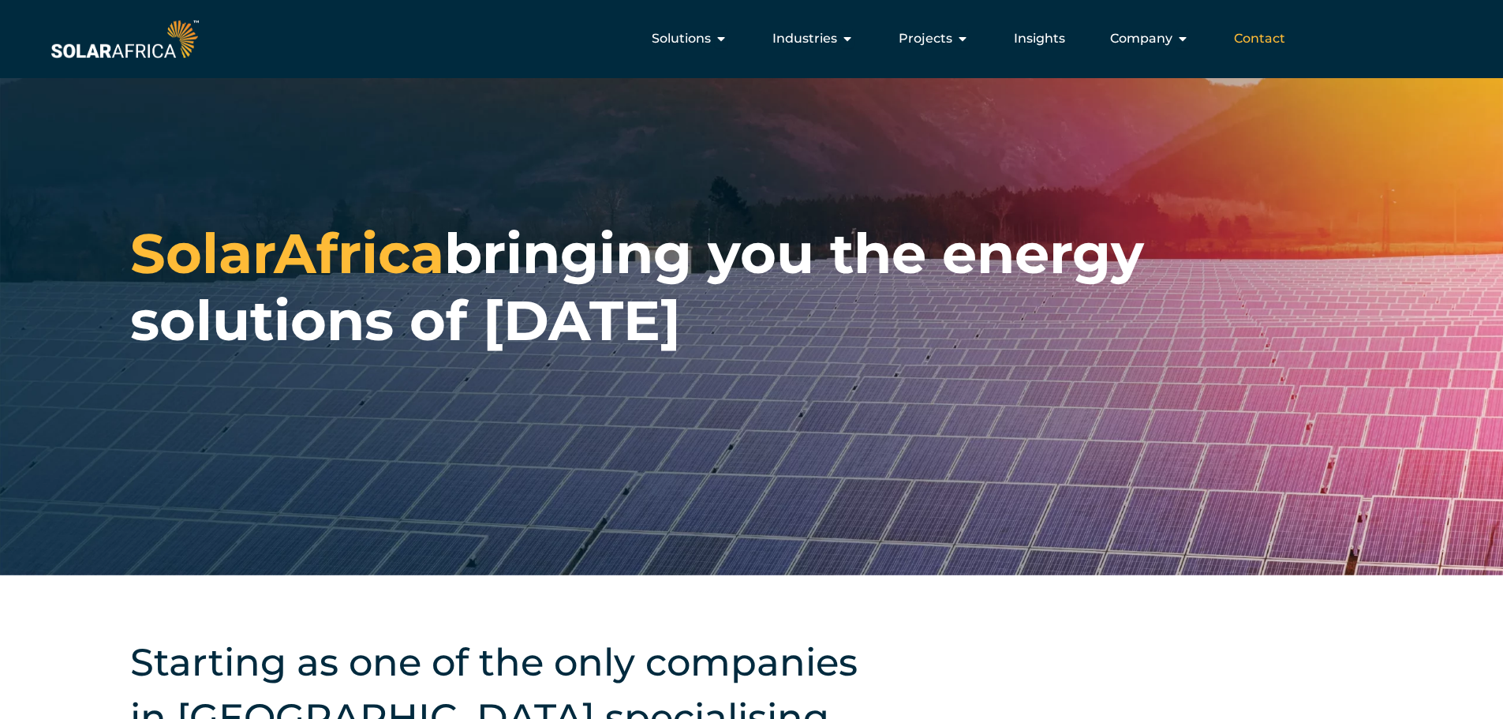
click at [1269, 37] on span "Contact" at bounding box center [1259, 38] width 51 height 19
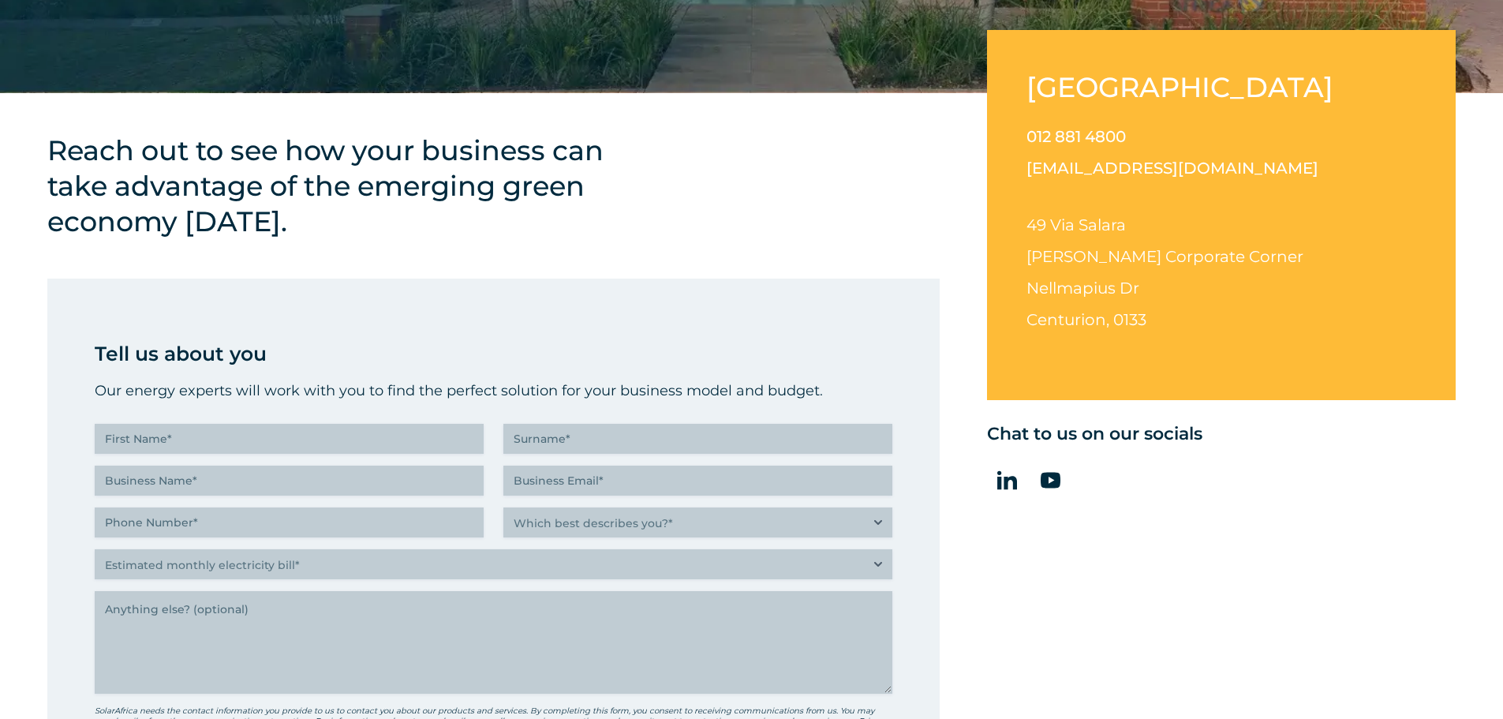
scroll to position [497, 0]
